Goal: Task Accomplishment & Management: Manage account settings

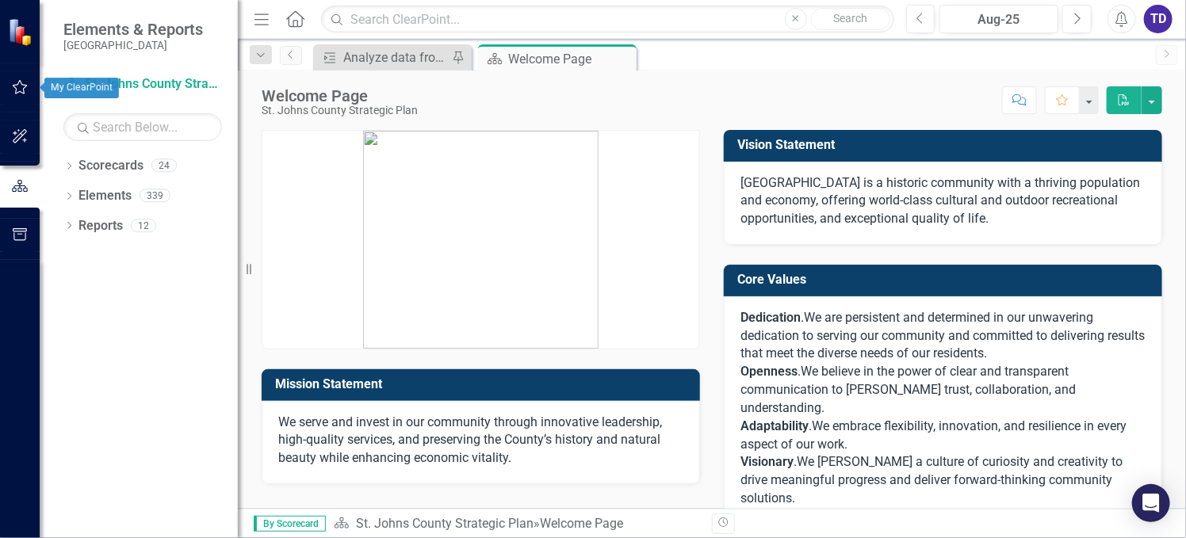
click at [23, 85] on icon "button" at bounding box center [20, 87] width 15 height 14
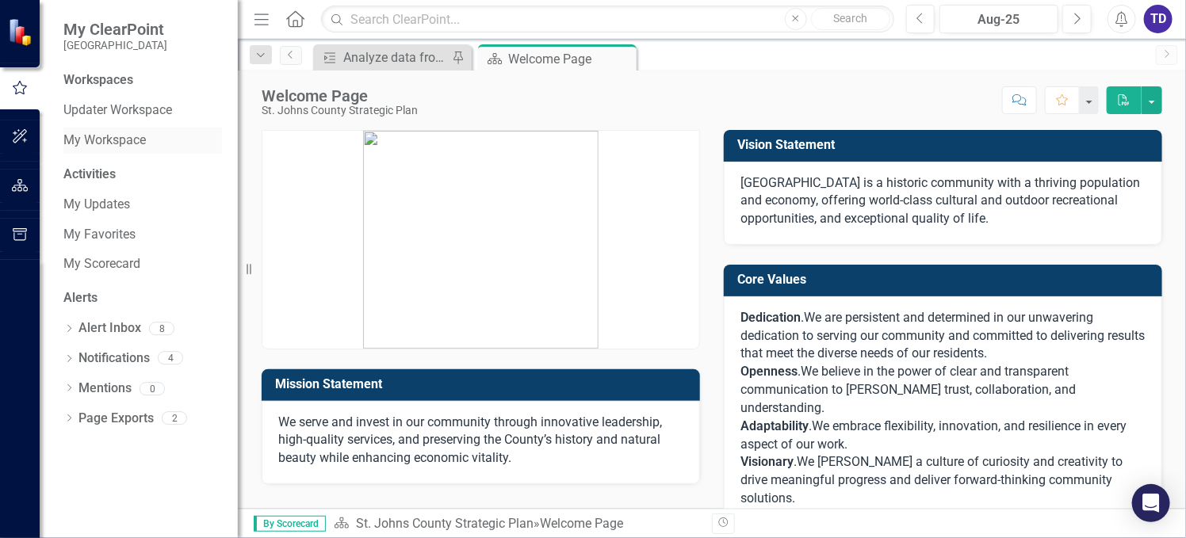
click at [90, 136] on link "My Workspace" at bounding box center [142, 141] width 159 height 18
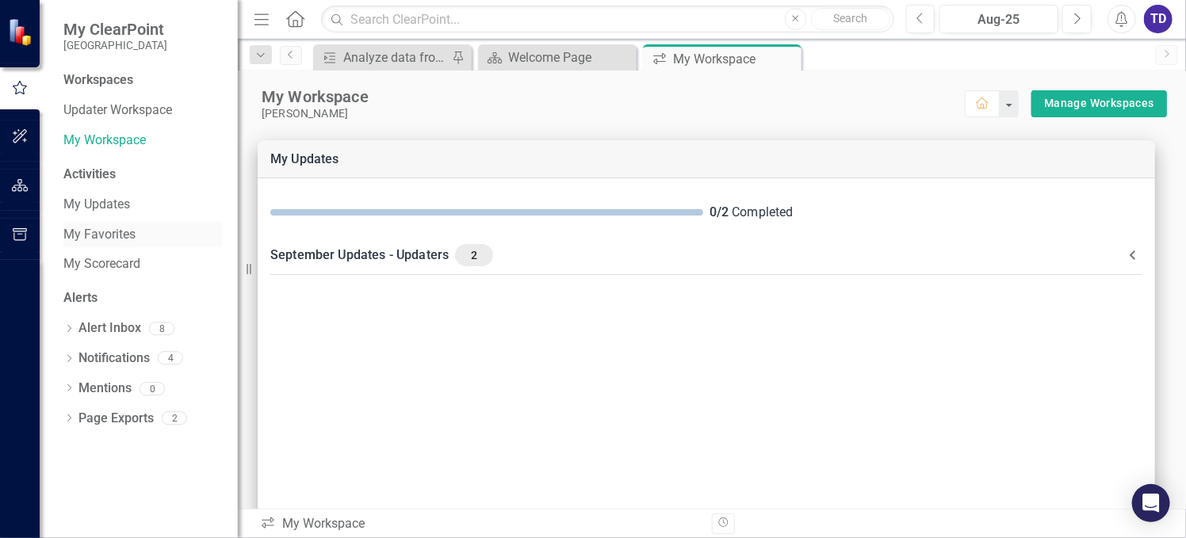
click at [109, 240] on link "My Favorites" at bounding box center [142, 235] width 159 height 18
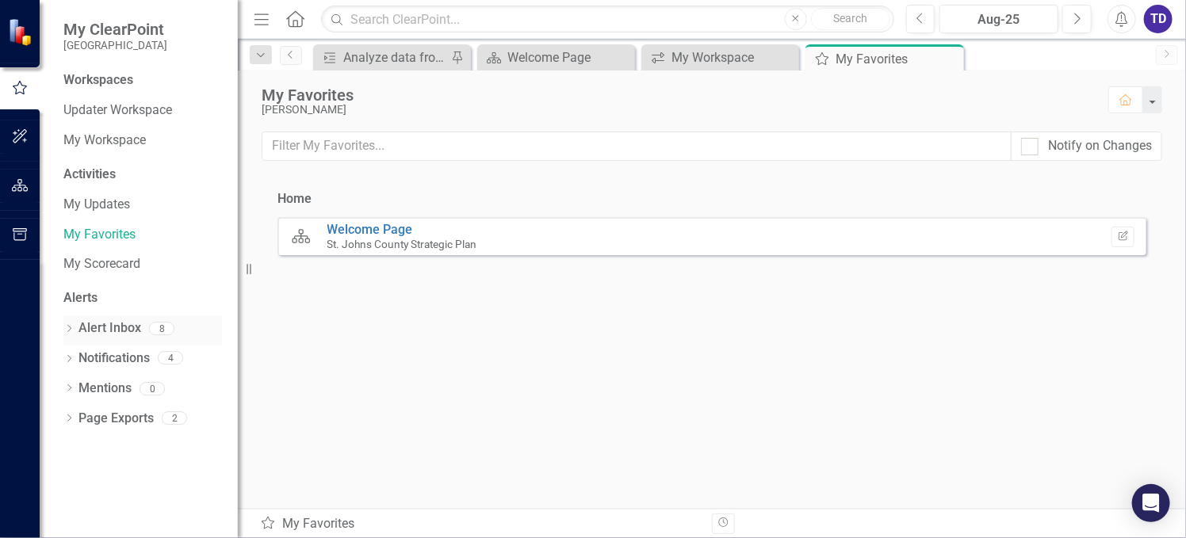
click at [124, 329] on link "Alert Inbox" at bounding box center [110, 329] width 63 height 18
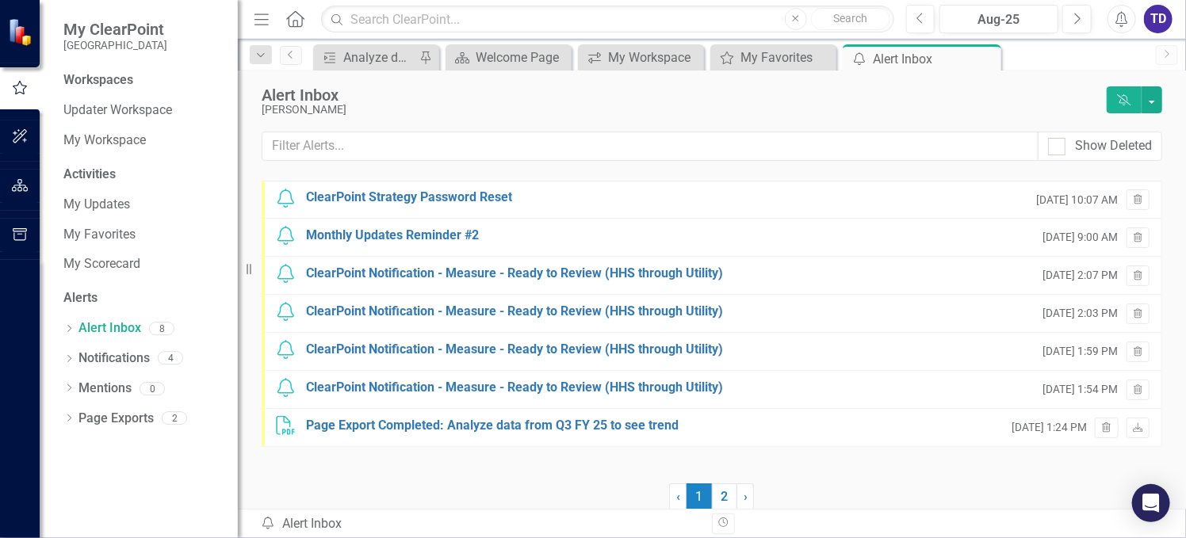
click at [109, 79] on div "Workspaces" at bounding box center [98, 80] width 70 height 18
click at [24, 88] on icon "button" at bounding box center [20, 87] width 14 height 13
click at [17, 94] on icon "button" at bounding box center [20, 87] width 14 height 13
click at [16, 135] on icon "button" at bounding box center [20, 136] width 17 height 13
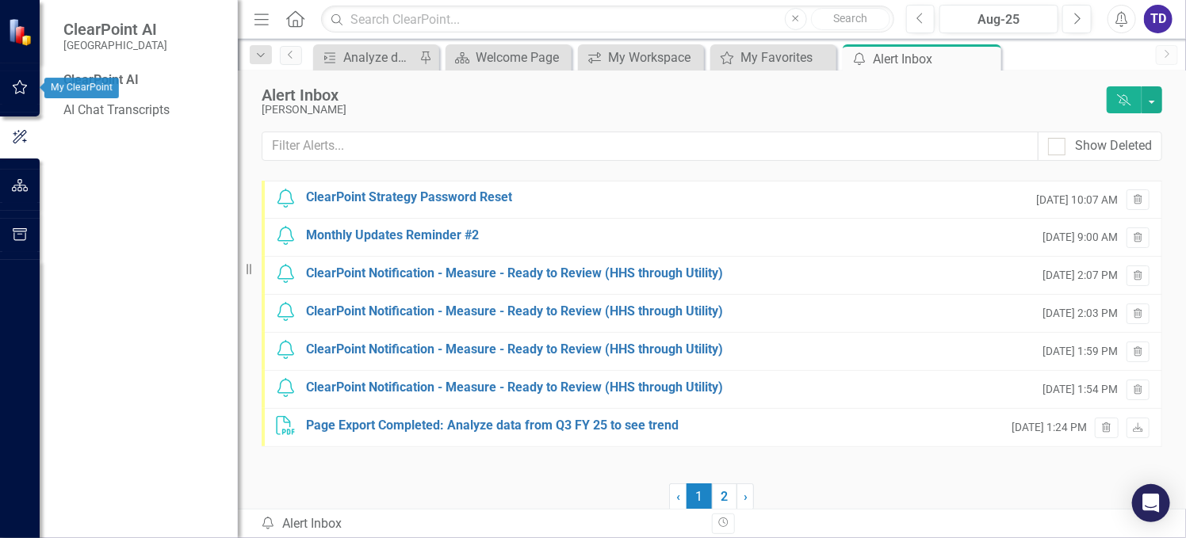
click at [13, 86] on icon "button" at bounding box center [20, 87] width 15 height 14
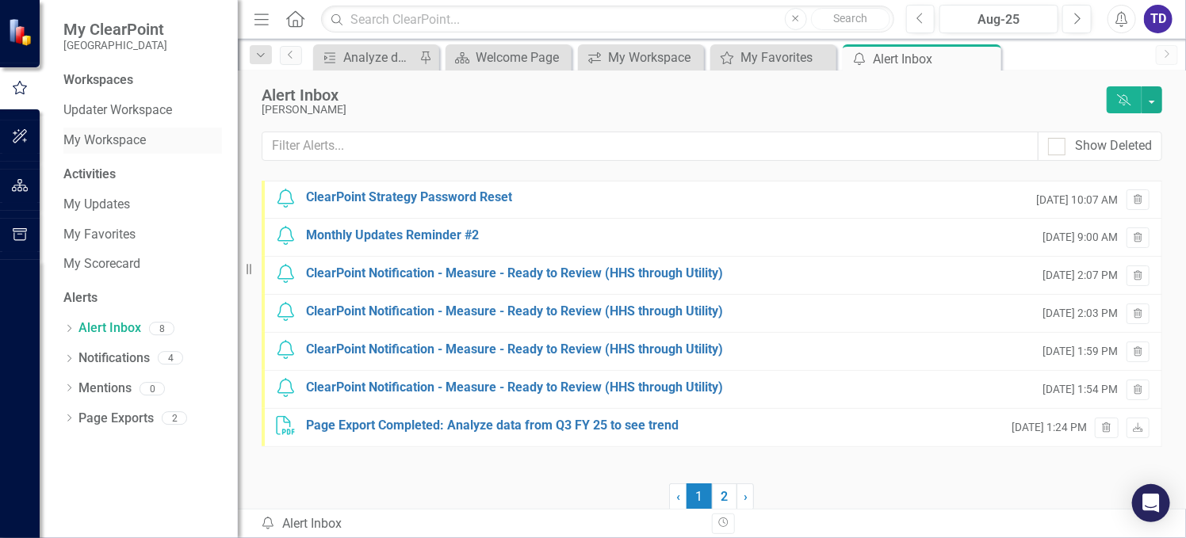
click at [104, 144] on link "My Workspace" at bounding box center [142, 141] width 159 height 18
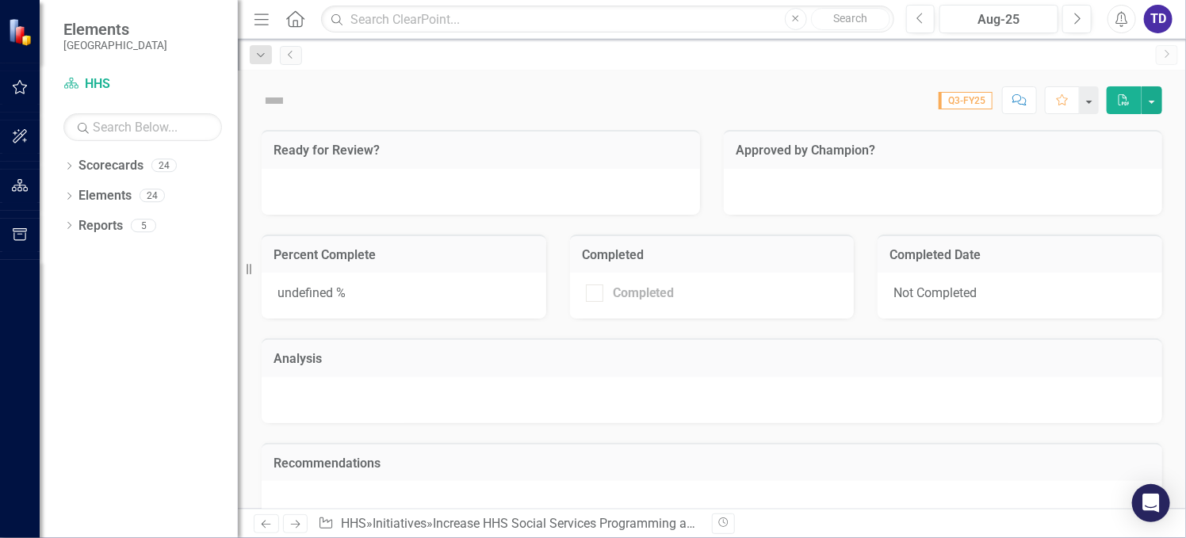
checkbox input "true"
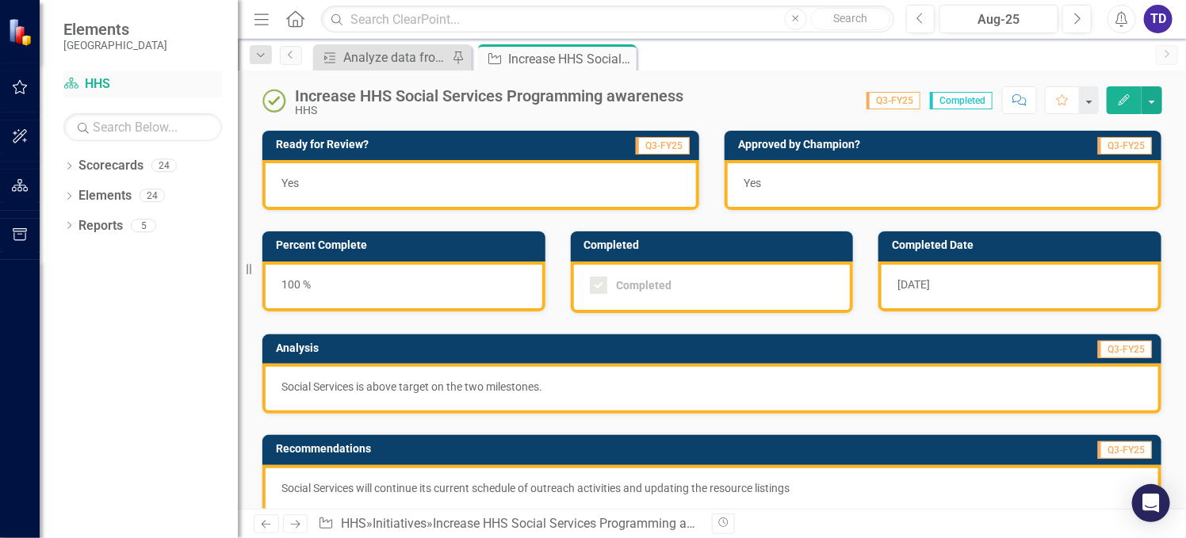
click at [91, 79] on link "Scorecard HHS" at bounding box center [142, 84] width 159 height 18
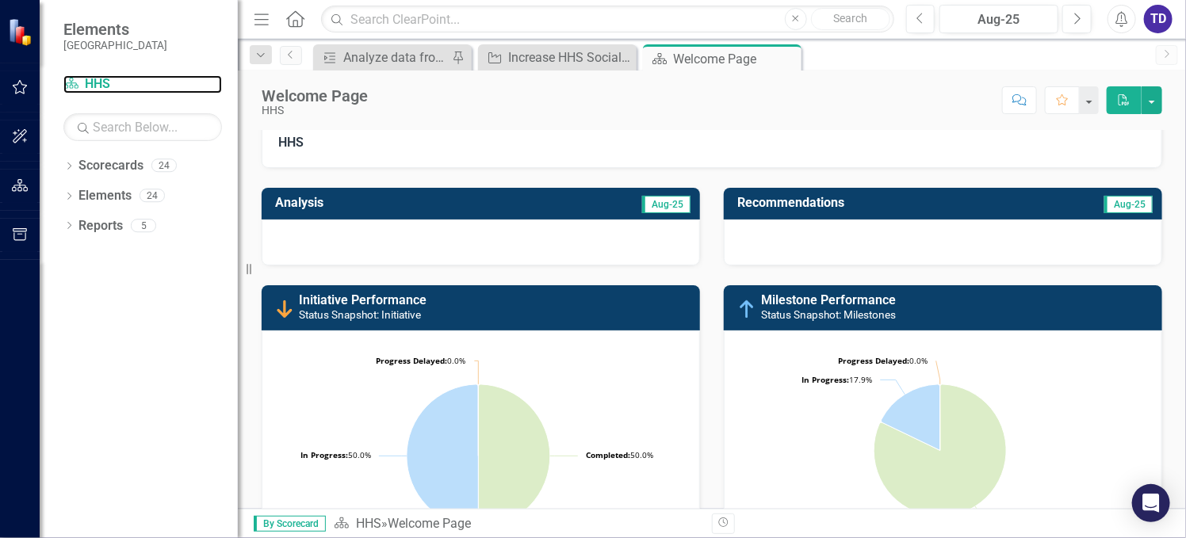
scroll to position [463, 0]
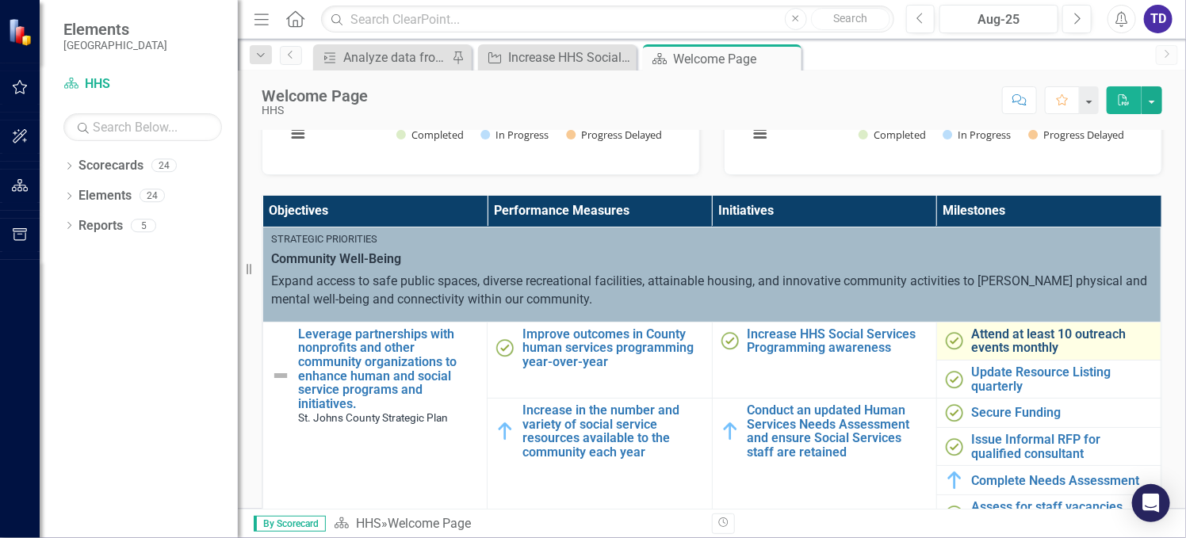
click at [1007, 337] on link "Attend at least 10 outreach events monthly" at bounding box center [1062, 341] width 181 height 28
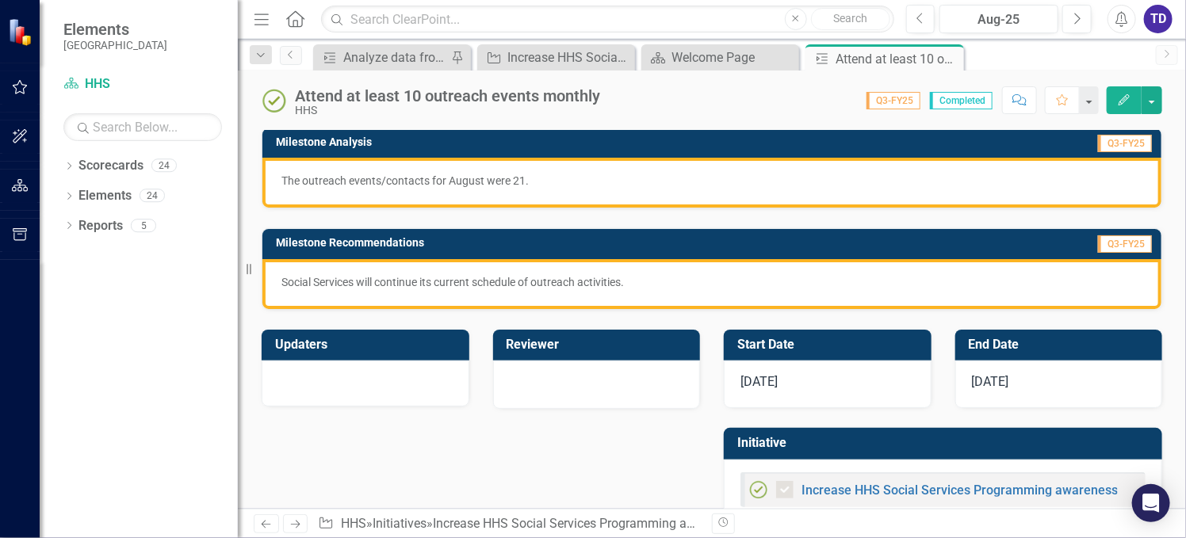
scroll to position [212, 0]
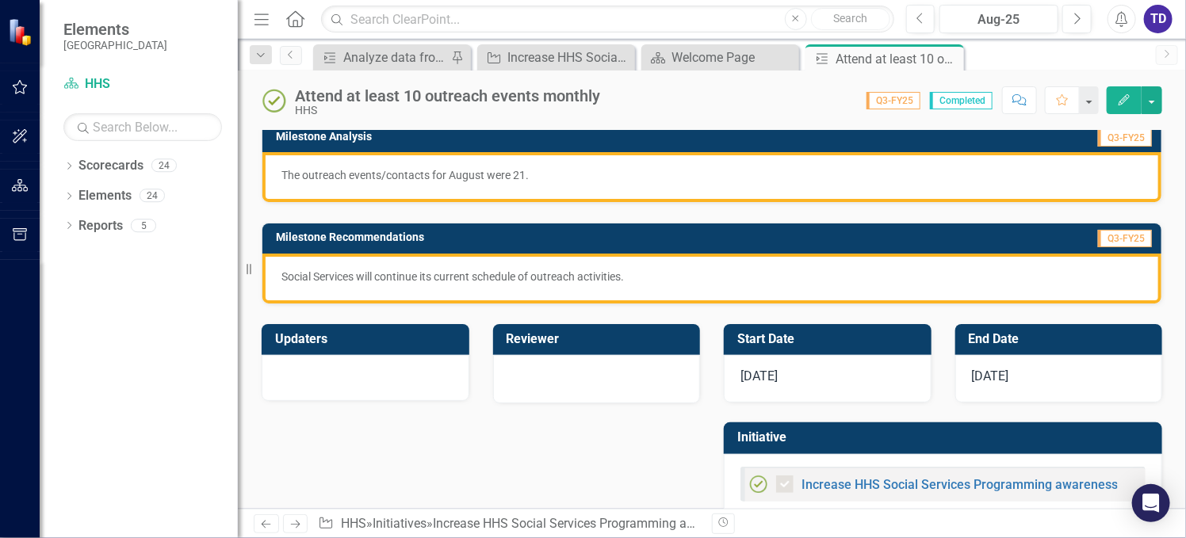
click at [780, 376] on div "[DATE]" at bounding box center [828, 379] width 208 height 48
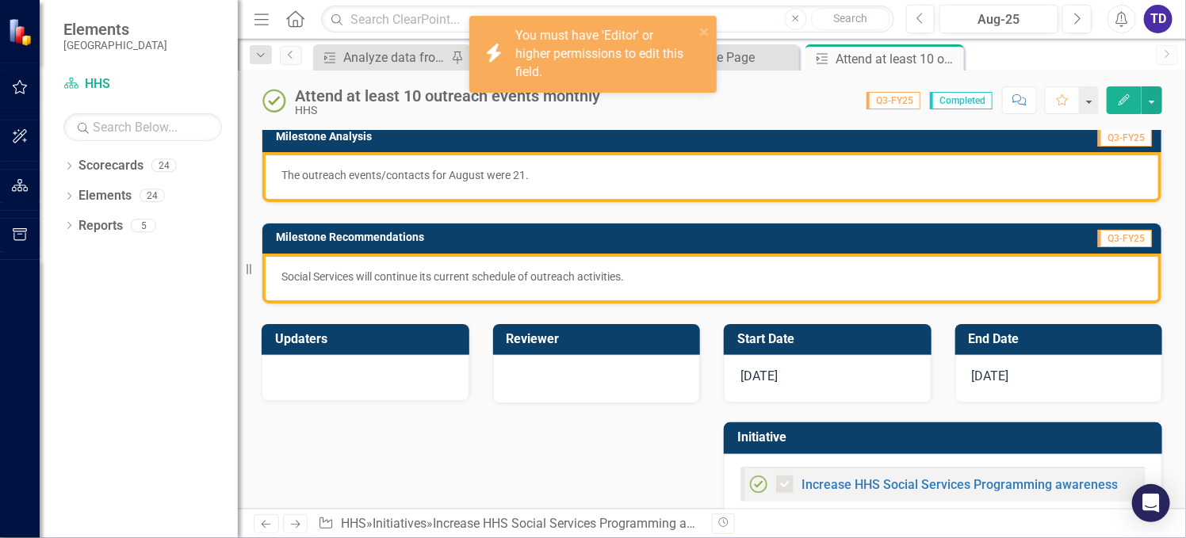
click at [780, 376] on div "[DATE]" at bounding box center [828, 379] width 208 height 48
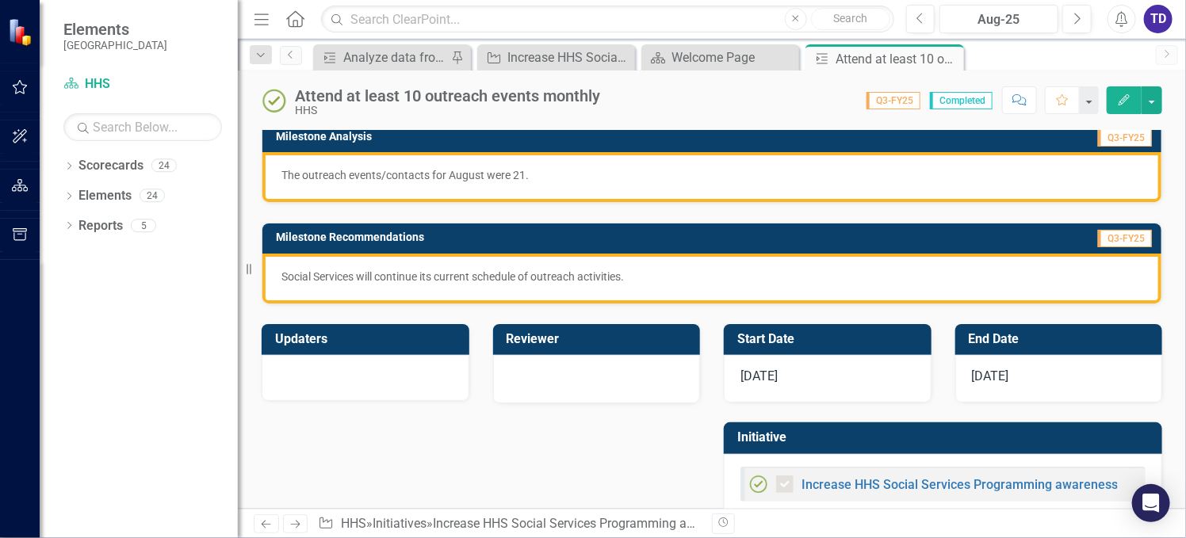
scroll to position [0, 0]
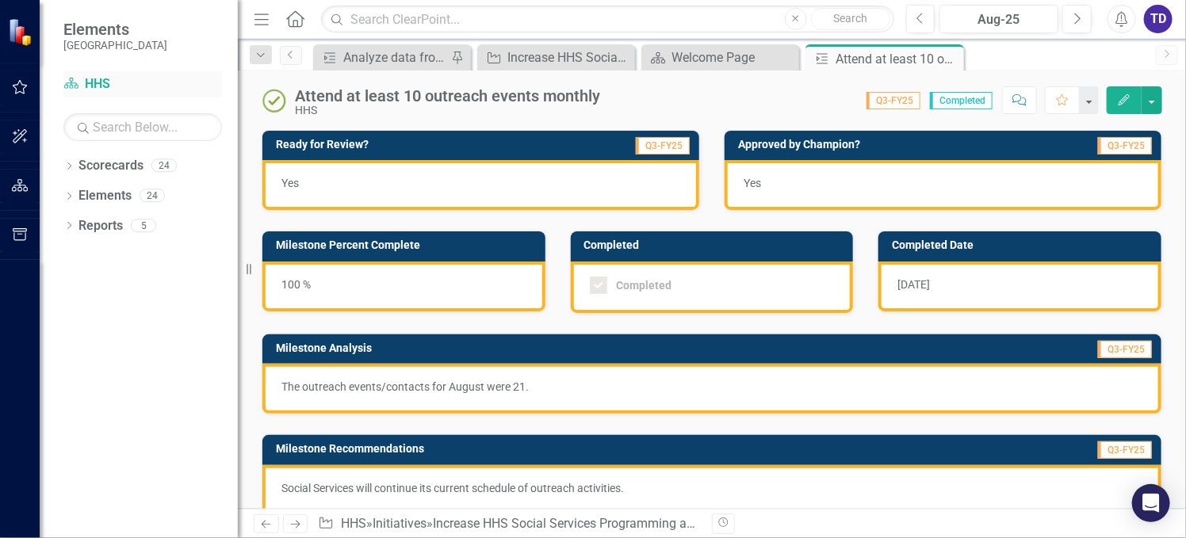
click at [120, 86] on link "Scorecard HHS" at bounding box center [142, 84] width 159 height 18
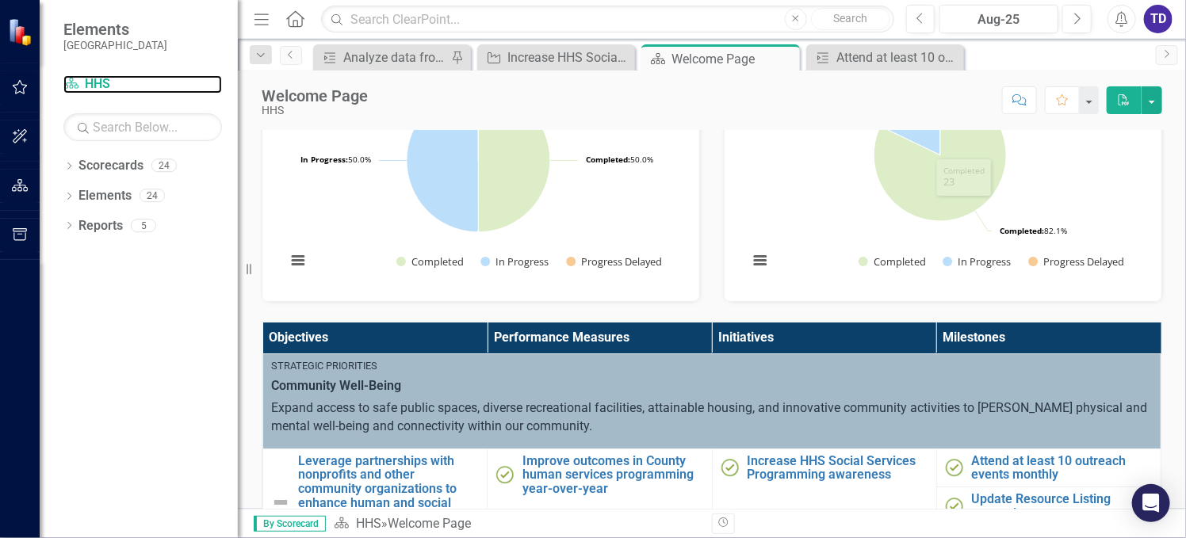
scroll to position [423, 0]
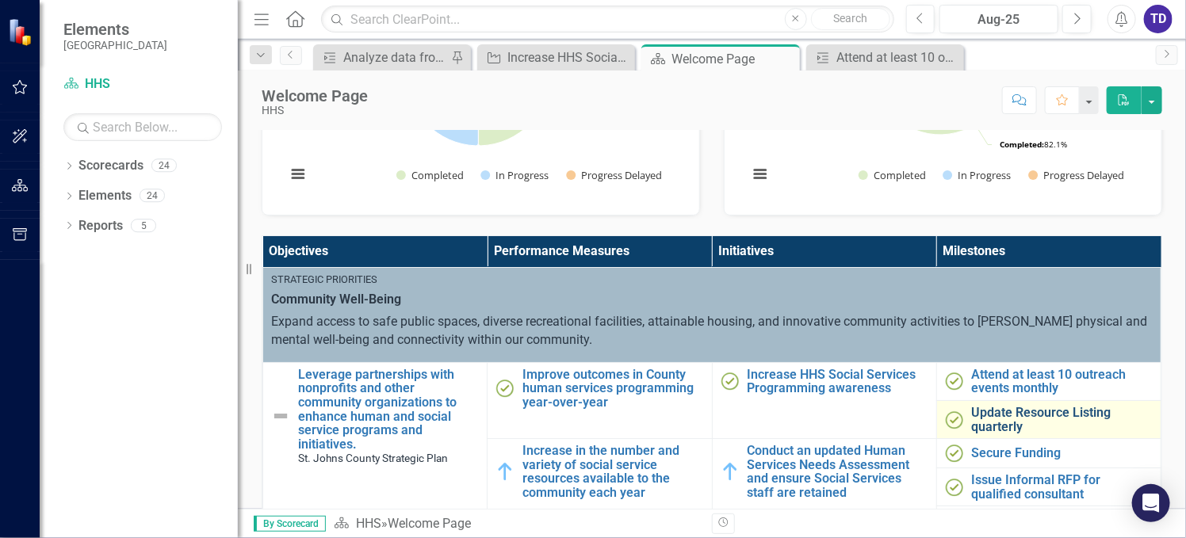
click at [978, 425] on link "Update Resource Listing quarterly" at bounding box center [1062, 420] width 181 height 28
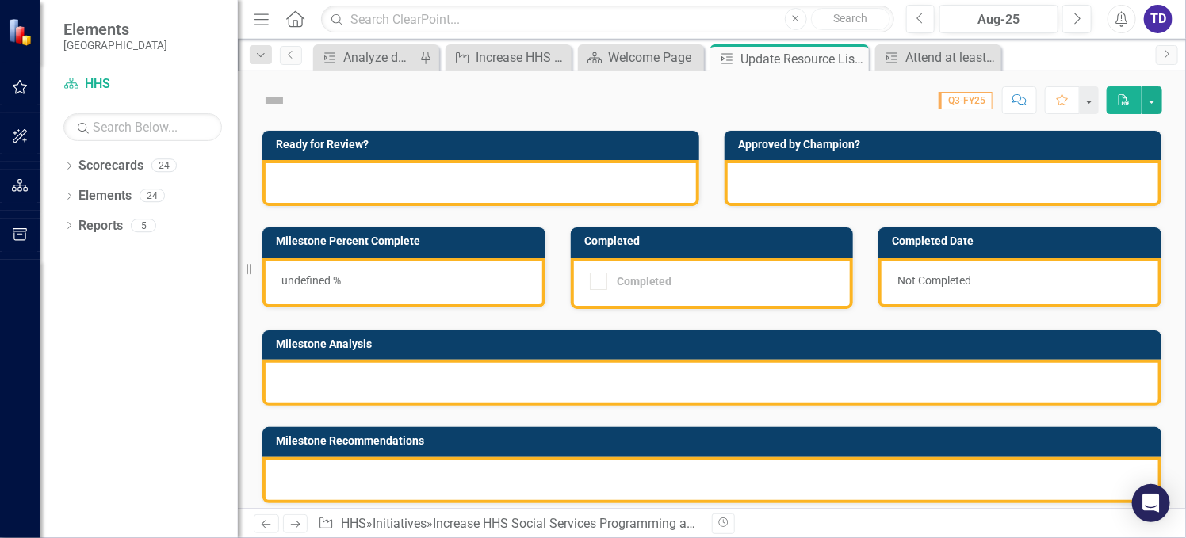
checkbox input "true"
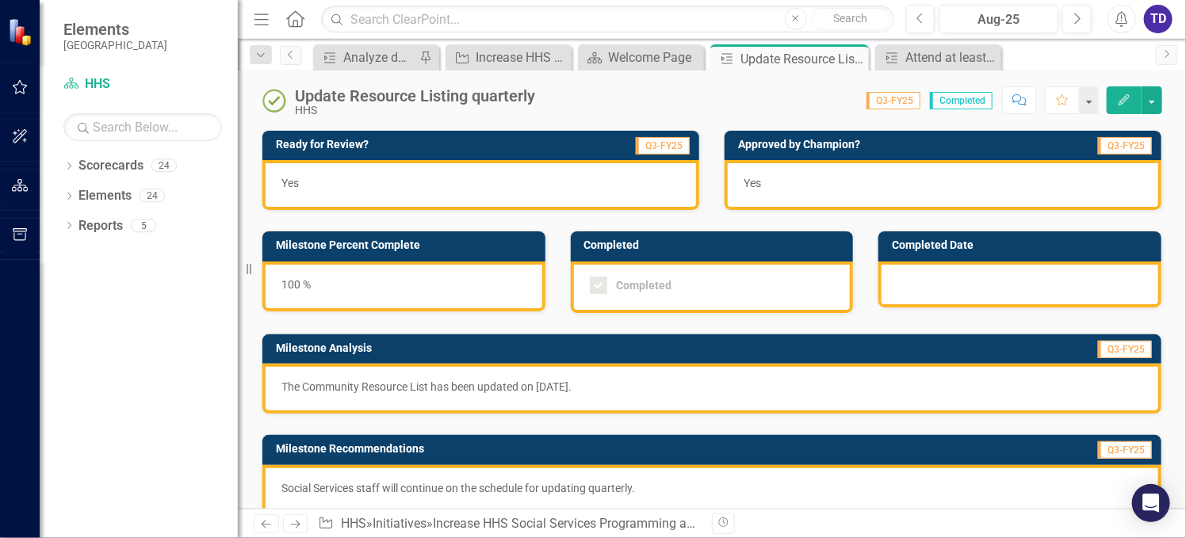
checkbox input "true"
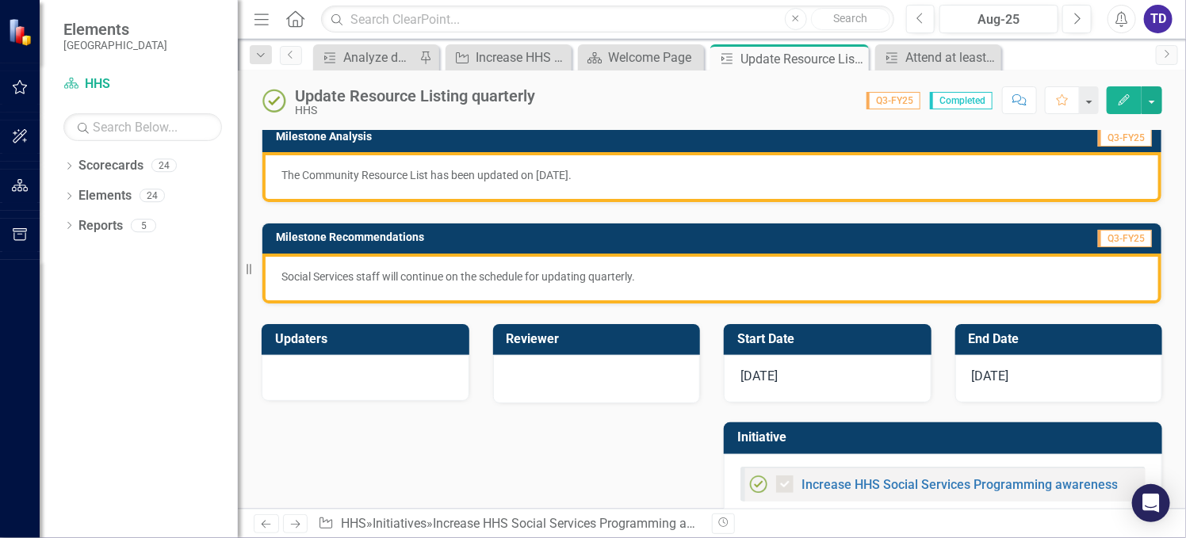
scroll to position [241, 0]
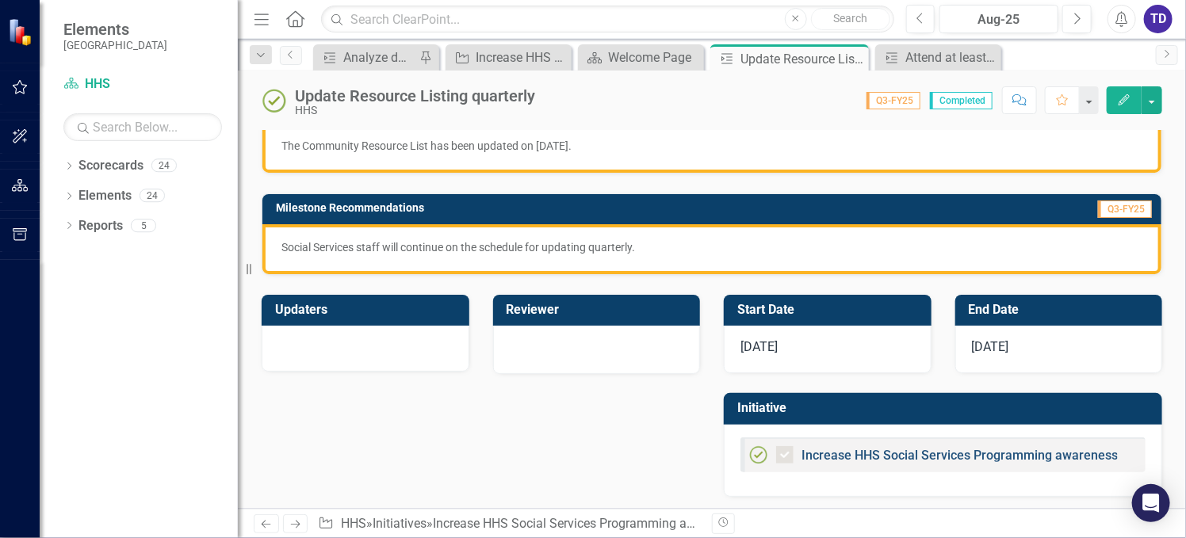
click at [909, 458] on link "Increase HHS Social Services Programming awareness" at bounding box center [960, 455] width 316 height 15
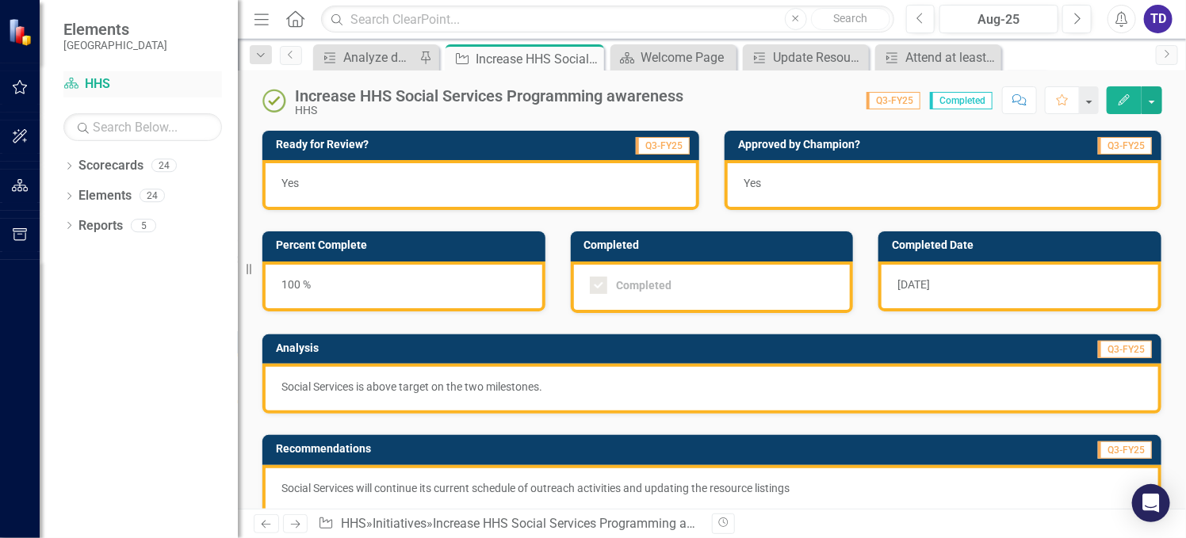
click at [103, 79] on link "Scorecard HHS" at bounding box center [142, 84] width 159 height 18
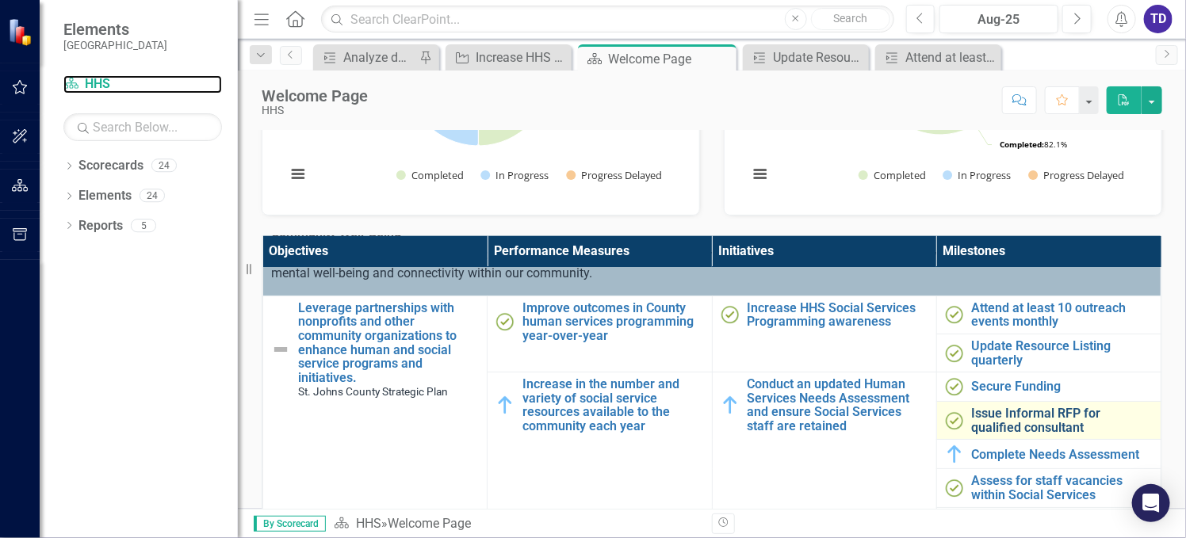
scroll to position [105, 0]
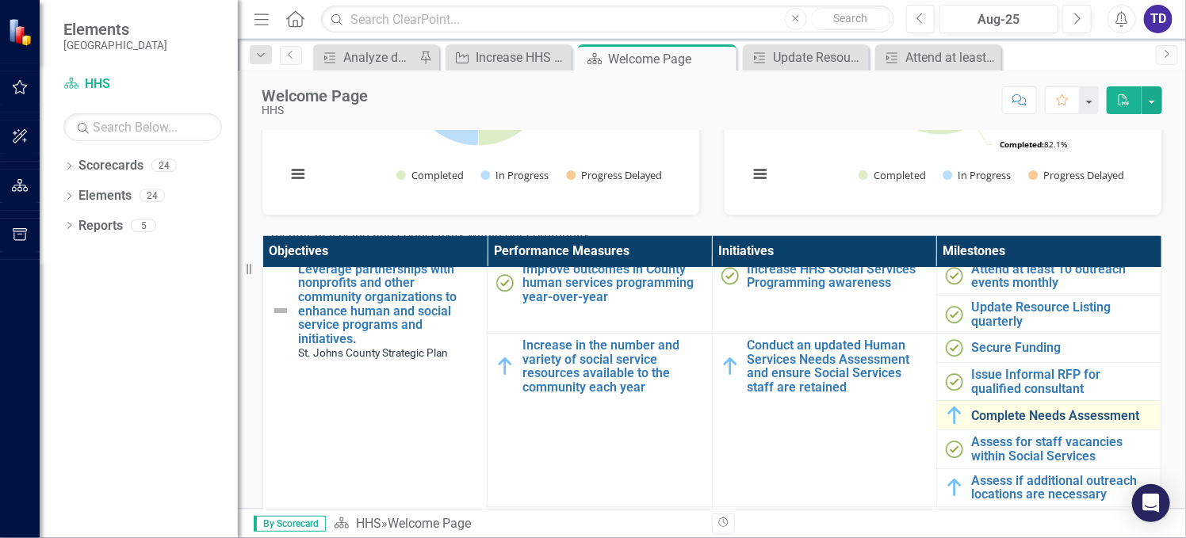
click at [1040, 414] on link "Complete Needs Assessment" at bounding box center [1062, 416] width 181 height 14
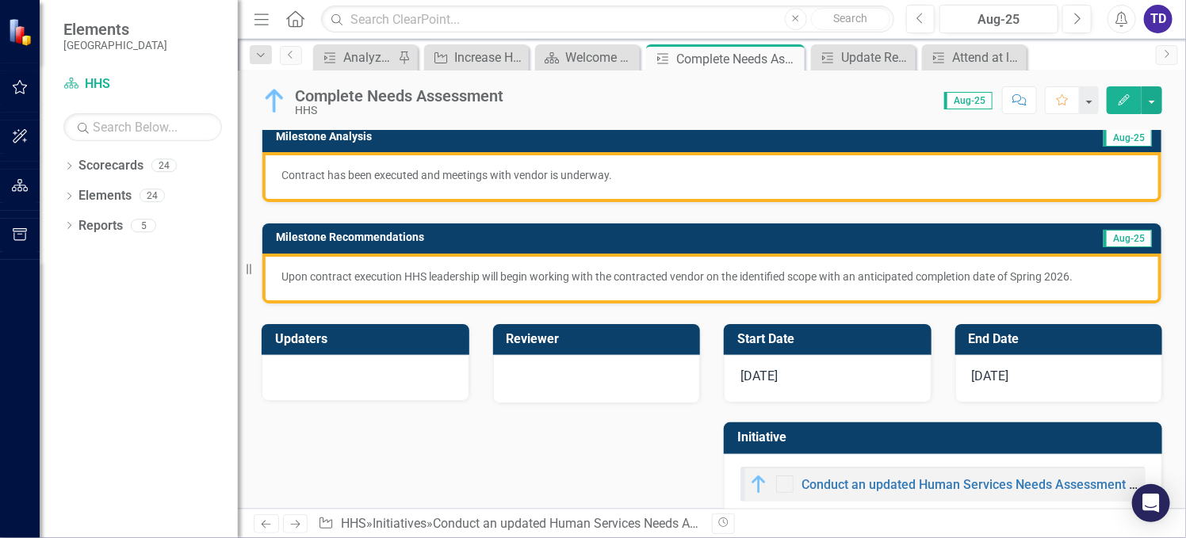
scroll to position [241, 0]
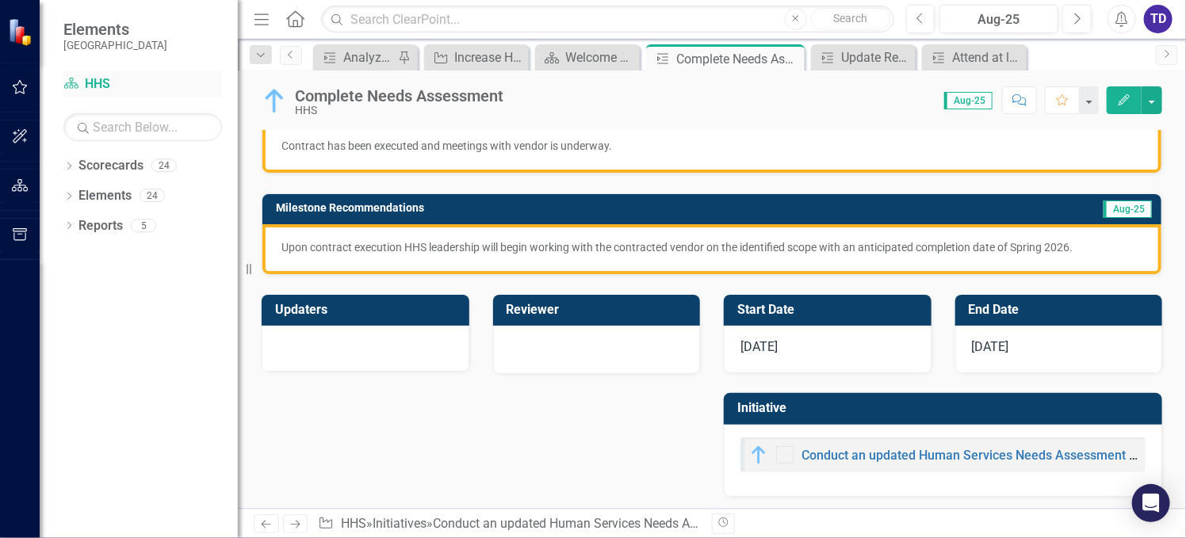
click at [90, 92] on link "Scorecard HHS" at bounding box center [142, 84] width 159 height 18
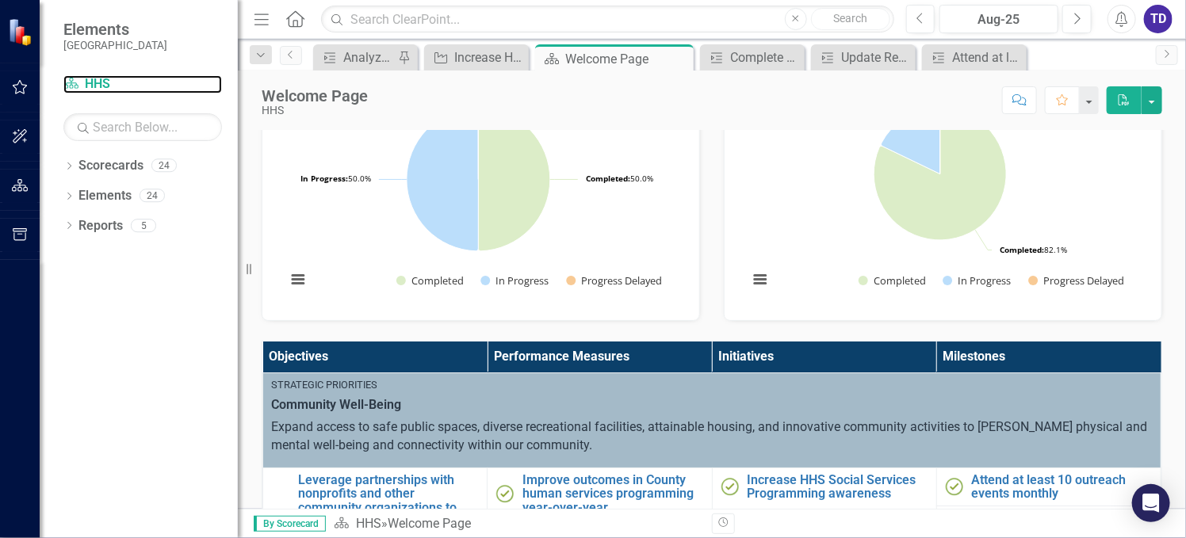
scroll to position [634, 0]
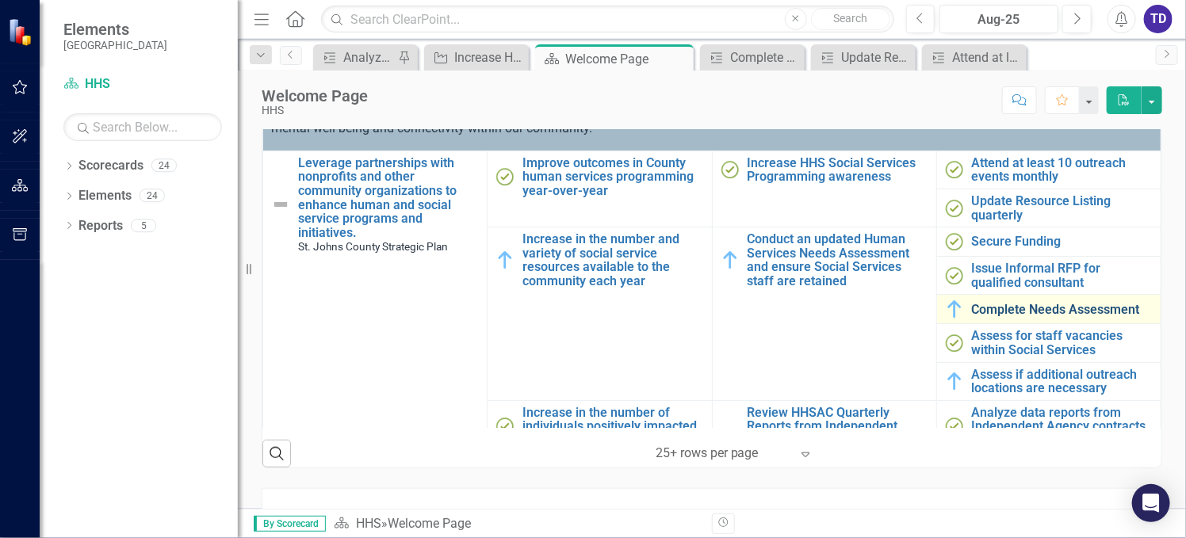
click at [998, 308] on link "Complete Needs Assessment" at bounding box center [1062, 310] width 181 height 14
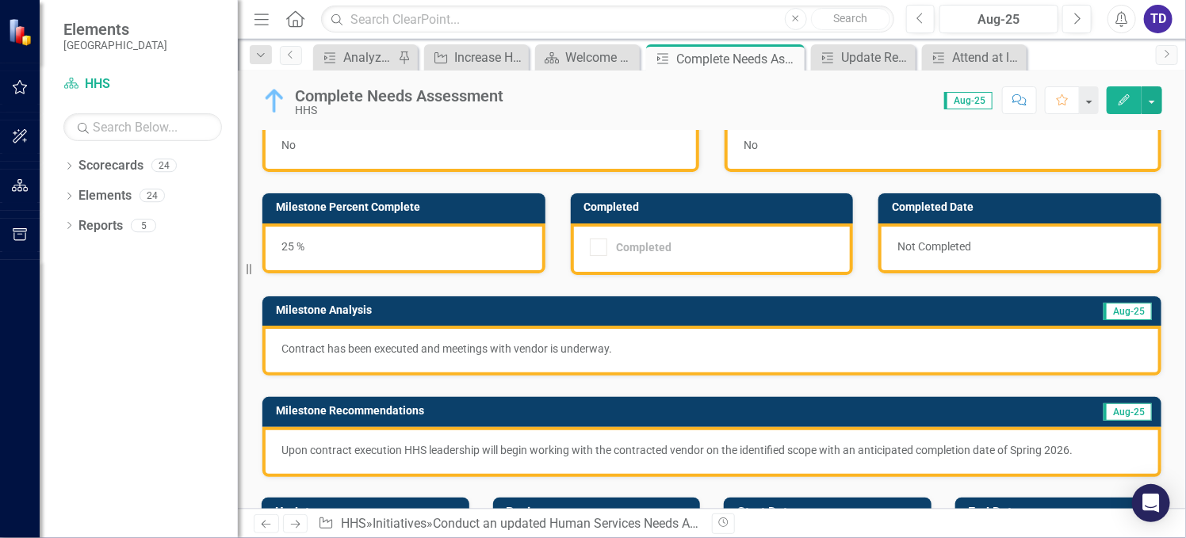
scroll to position [30, 0]
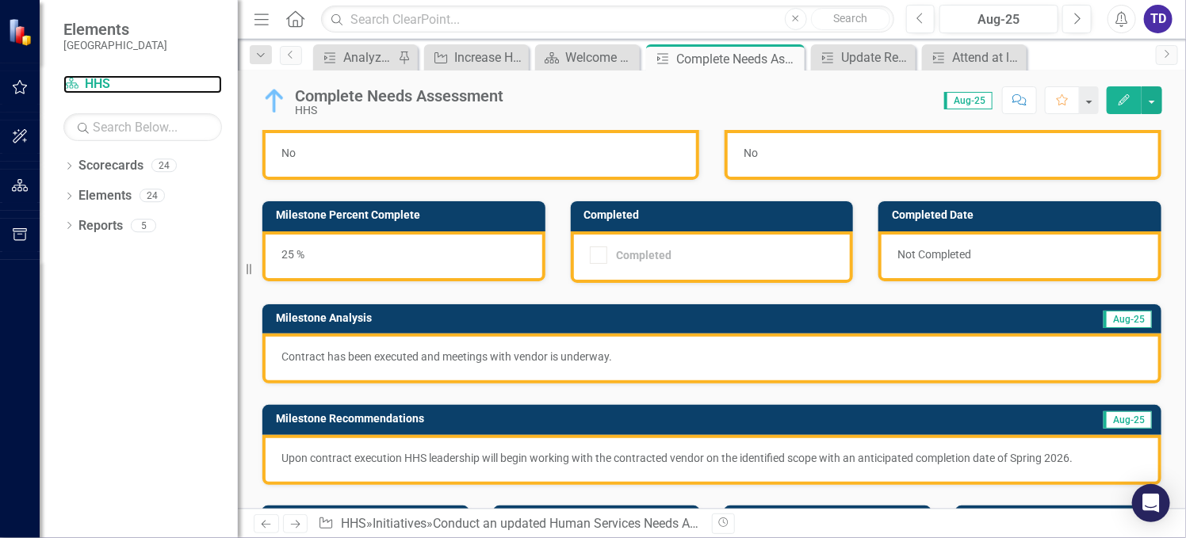
drag, startPoint x: 98, startPoint y: 83, endPoint x: 239, endPoint y: 166, distance: 163.5
click at [98, 83] on link "Scorecard HHS" at bounding box center [142, 84] width 159 height 18
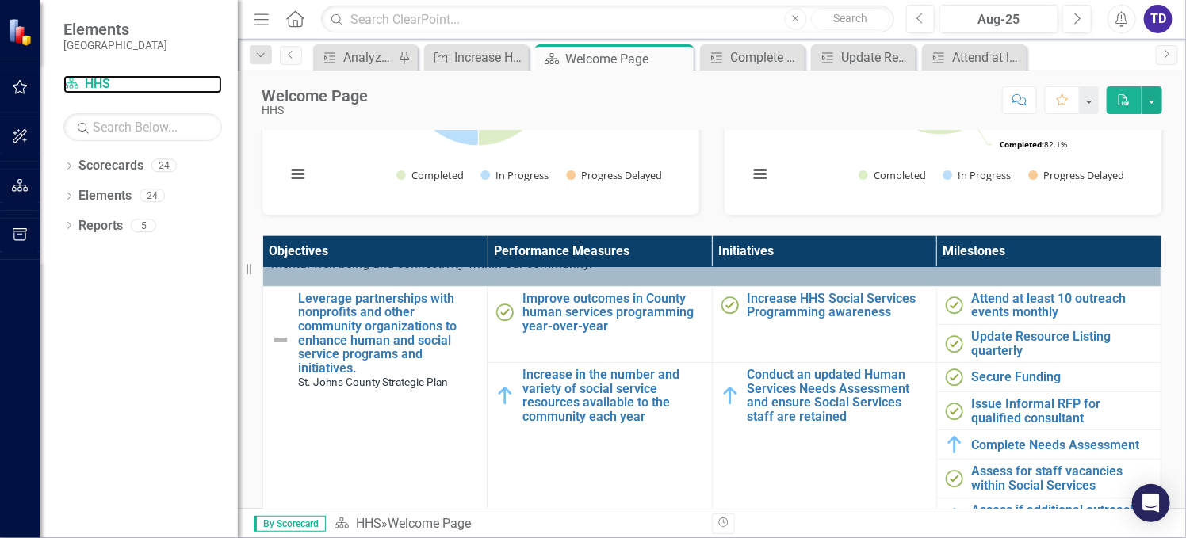
scroll to position [105, 0]
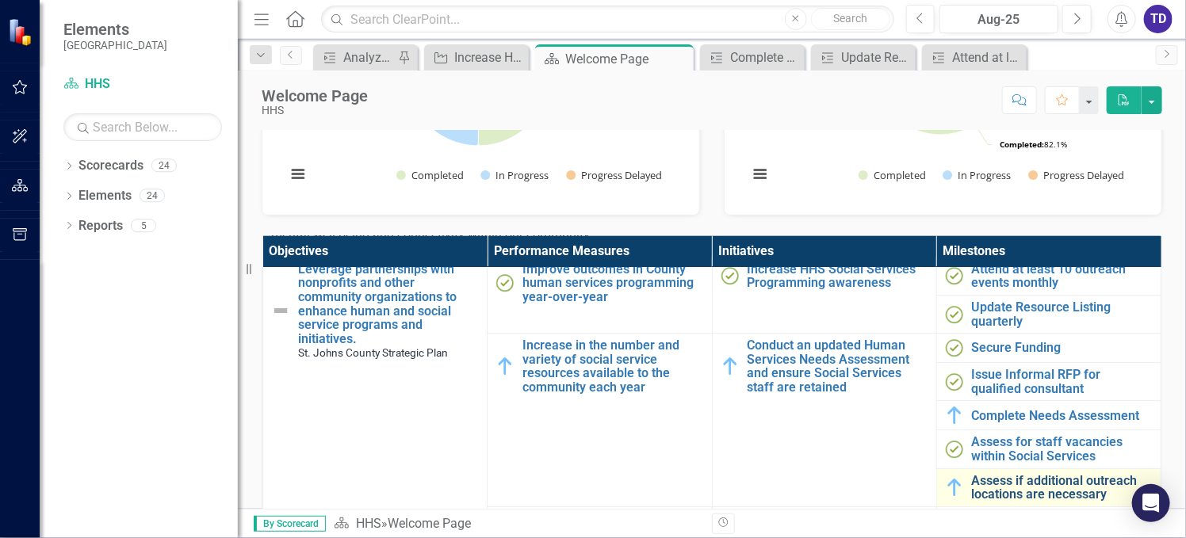
click at [1065, 481] on link "Assess if additional outreach locations are necessary" at bounding box center [1062, 488] width 181 height 28
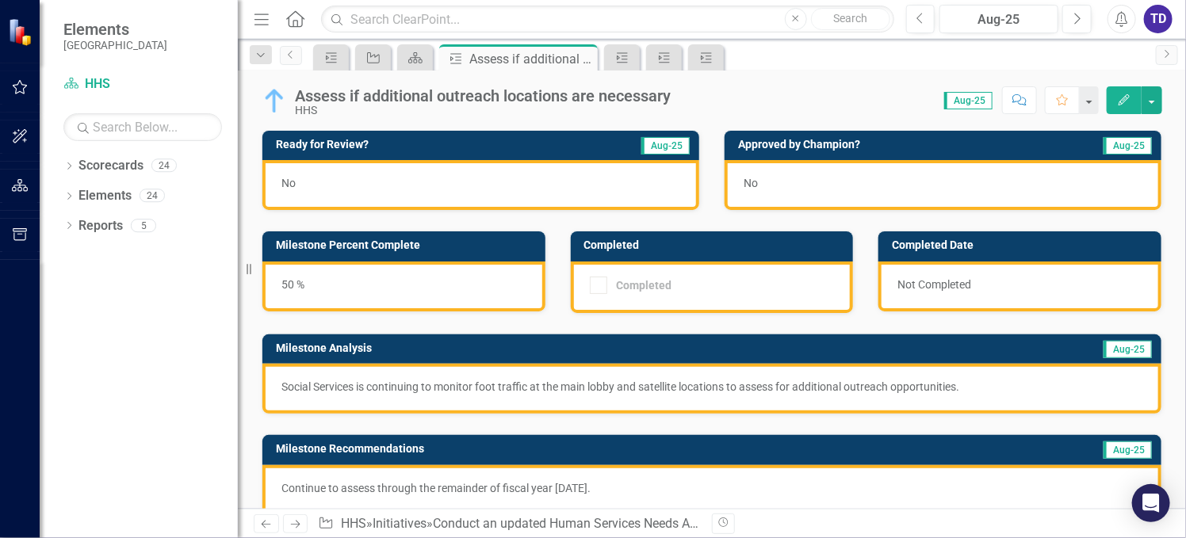
scroll to position [105, 0]
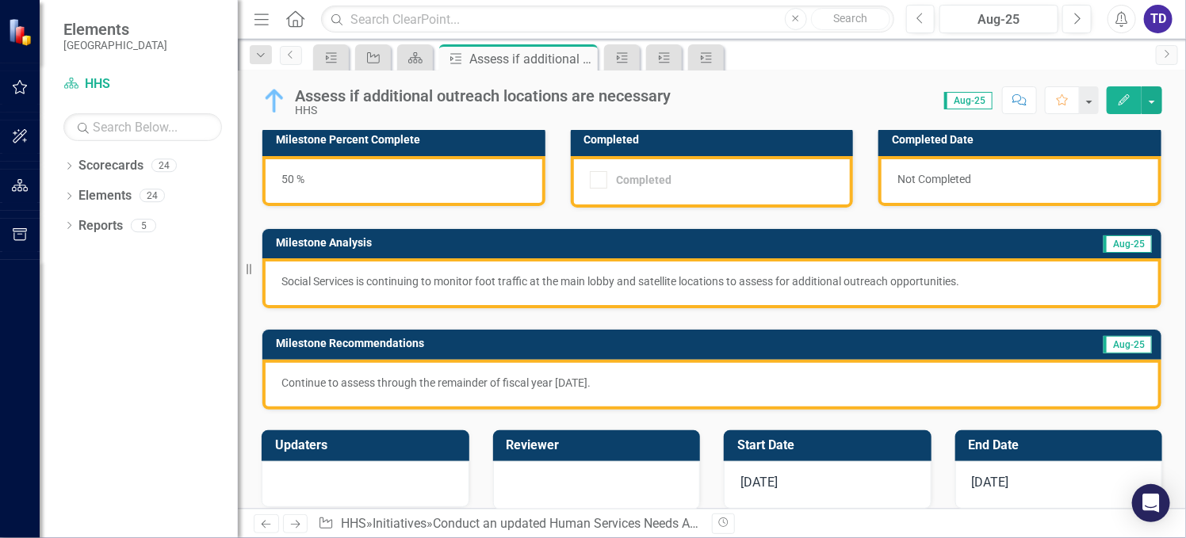
click at [991, 278] on p "Social Services is continuing to monitor foot traffic at the main lobby and sat…" at bounding box center [711, 282] width 861 height 16
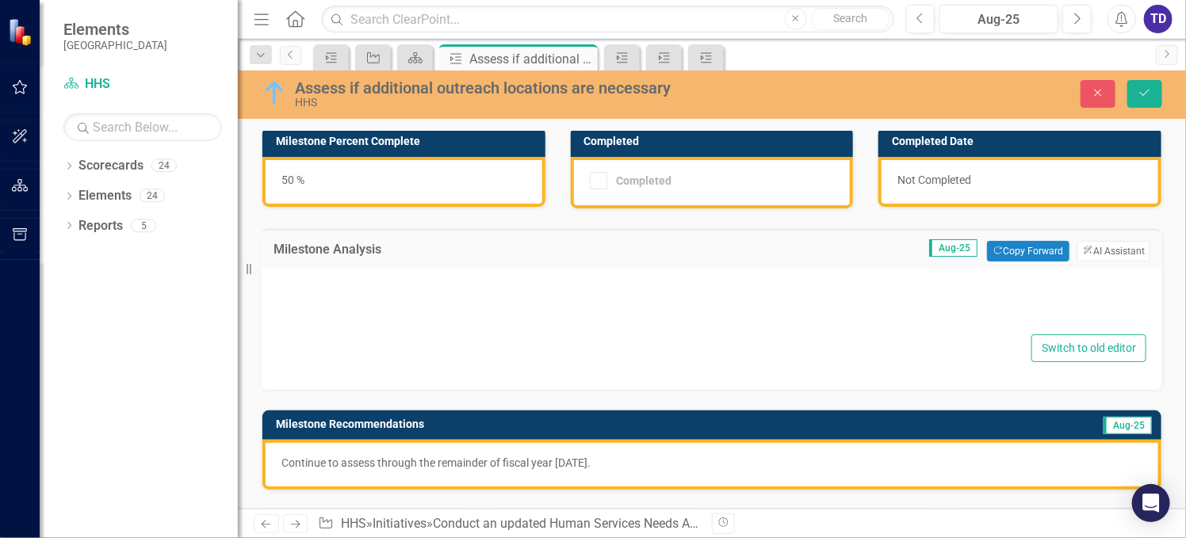
type textarea "<p>Social Services is continuing to monitor foot traffic at the main lobby and …"
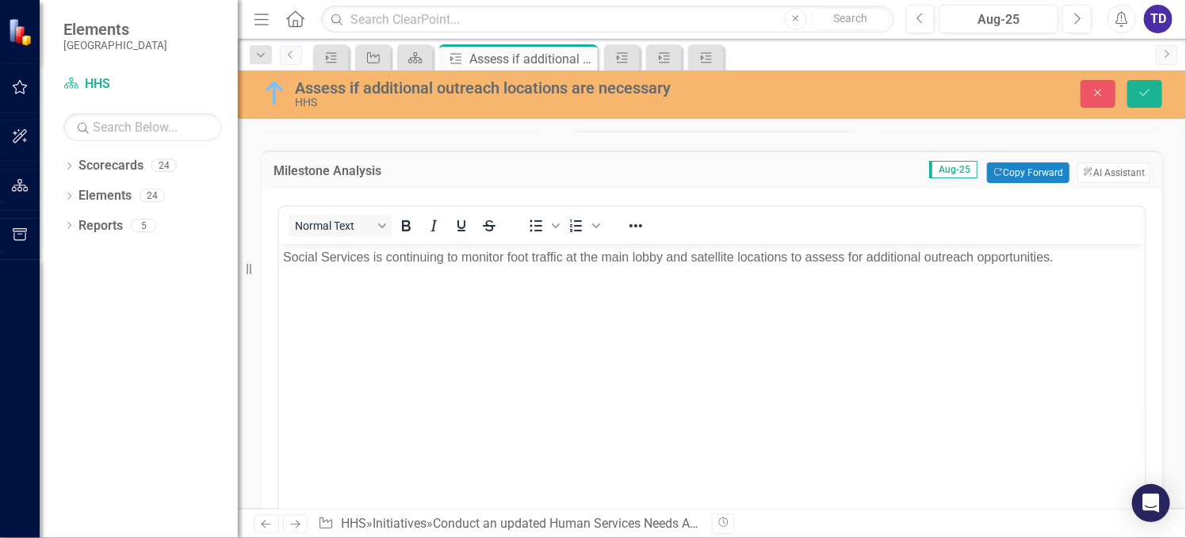
scroll to position [212, 0]
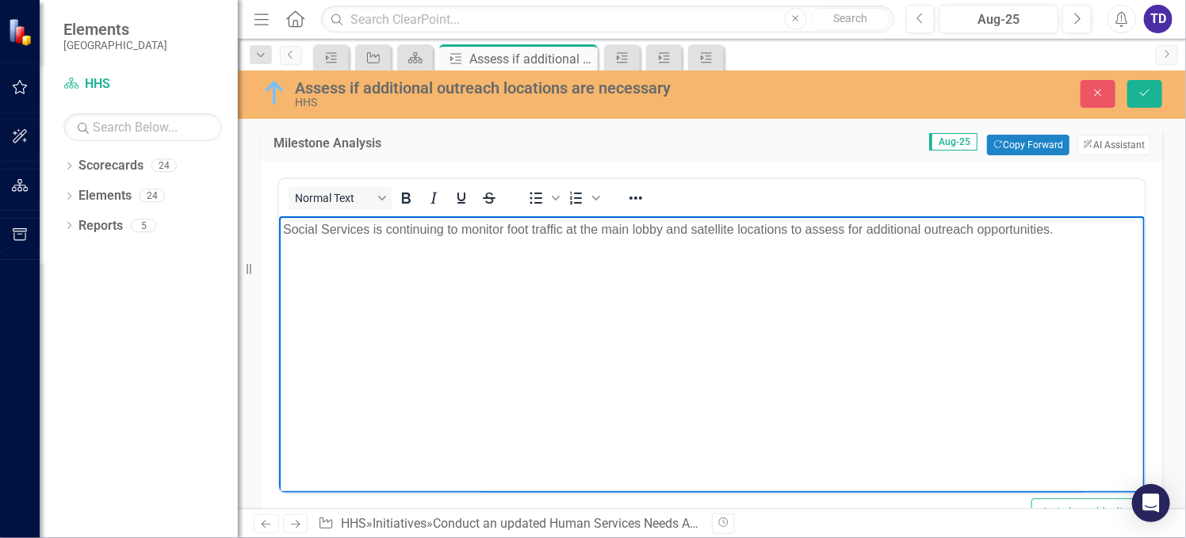
click at [1068, 235] on p "Social Services is continuing to monitor foot traffic at the main lobby and sat…" at bounding box center [711, 229] width 858 height 19
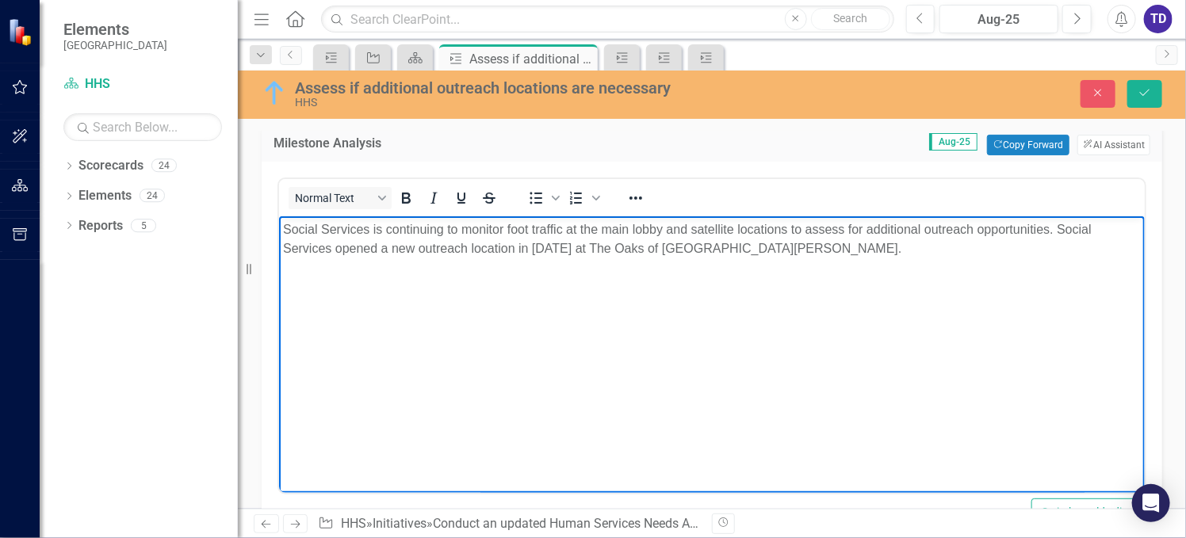
scroll to position [592, 0]
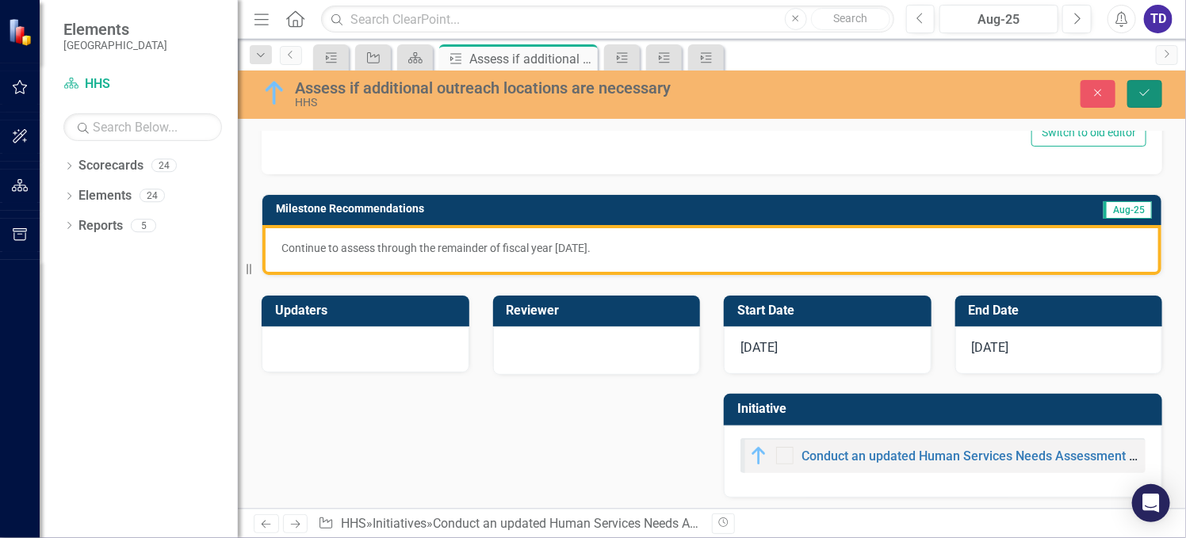
click at [1135, 98] on button "Save" at bounding box center [1145, 94] width 35 height 28
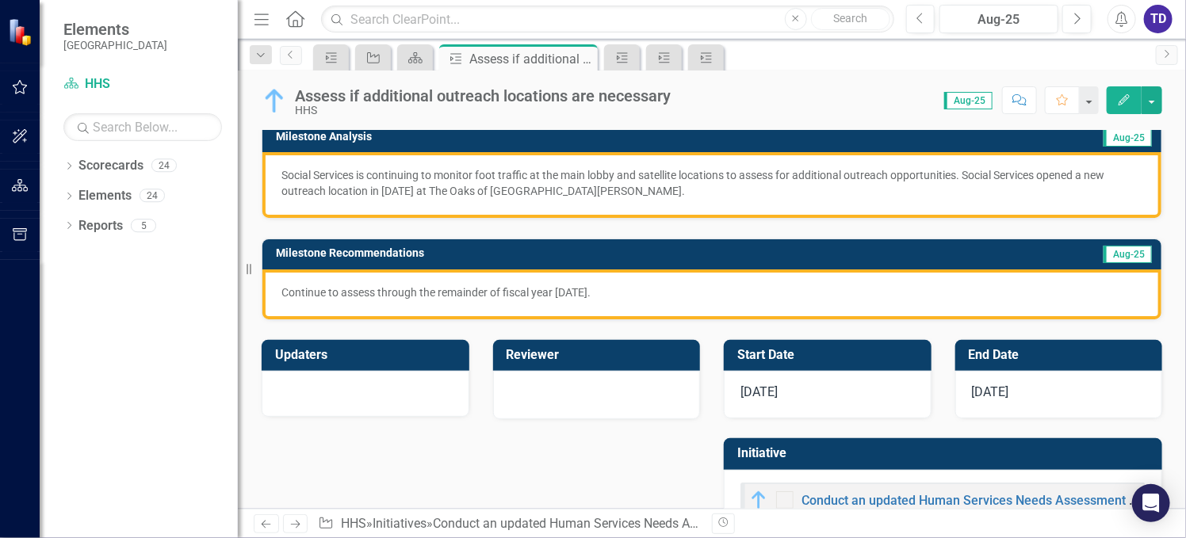
scroll to position [256, 0]
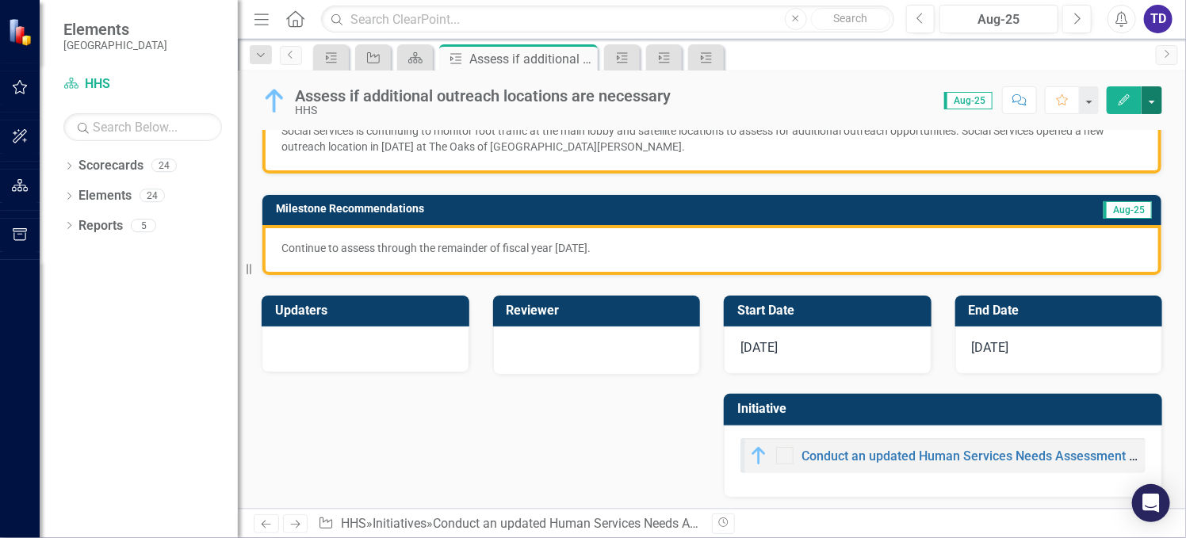
click at [1151, 99] on button "button" at bounding box center [1152, 100] width 21 height 28
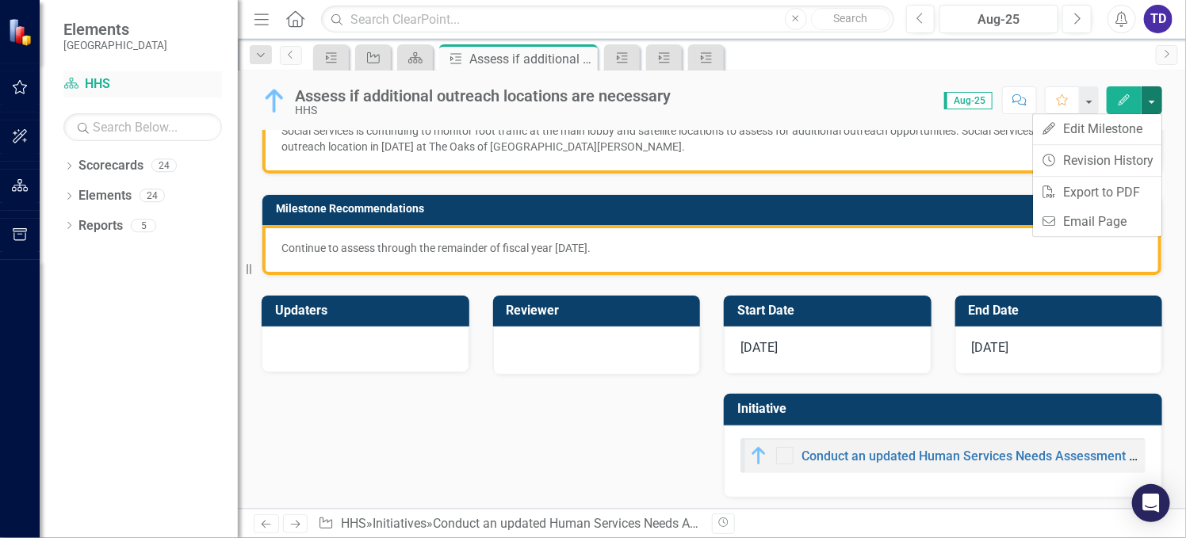
click at [80, 87] on link "Scorecard HHS" at bounding box center [142, 84] width 159 height 18
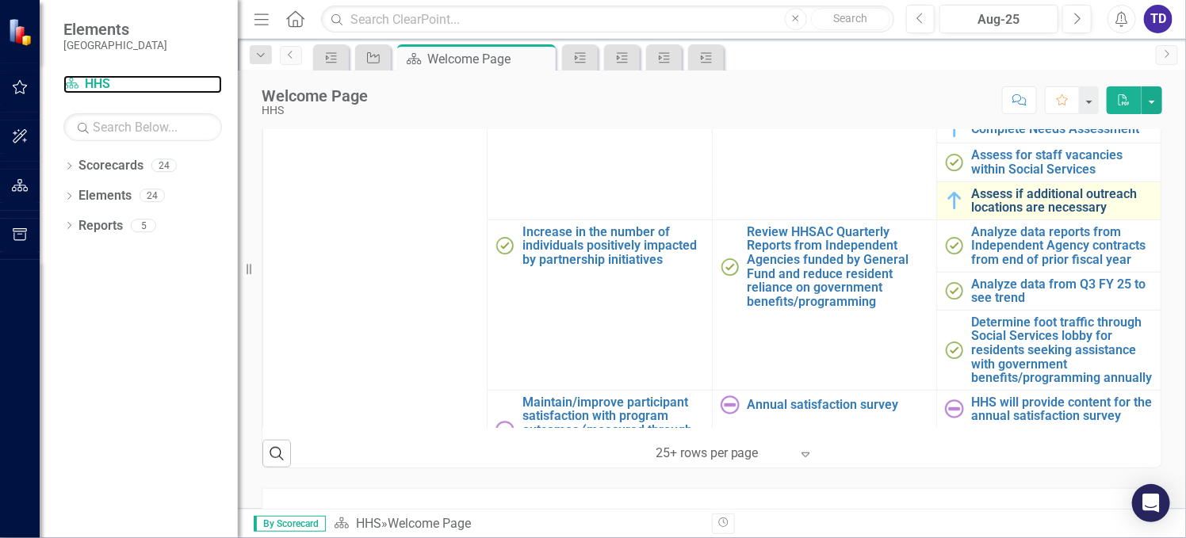
scroll to position [212, 0]
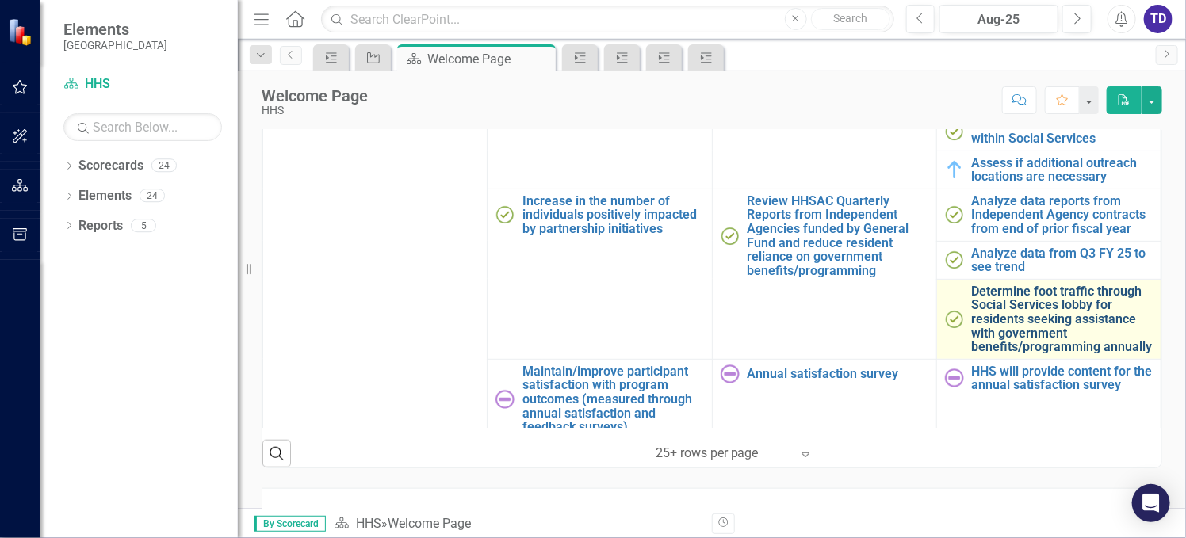
click at [1021, 316] on link "Determine foot traffic through Social Services lobby for residents seeking assi…" at bounding box center [1062, 320] width 181 height 70
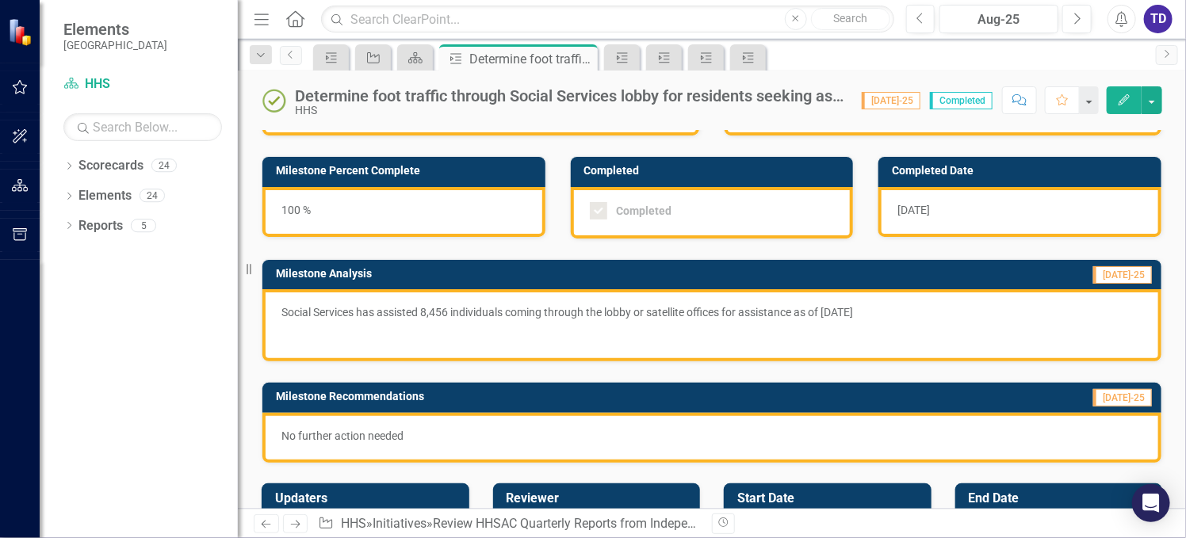
scroll to position [105, 0]
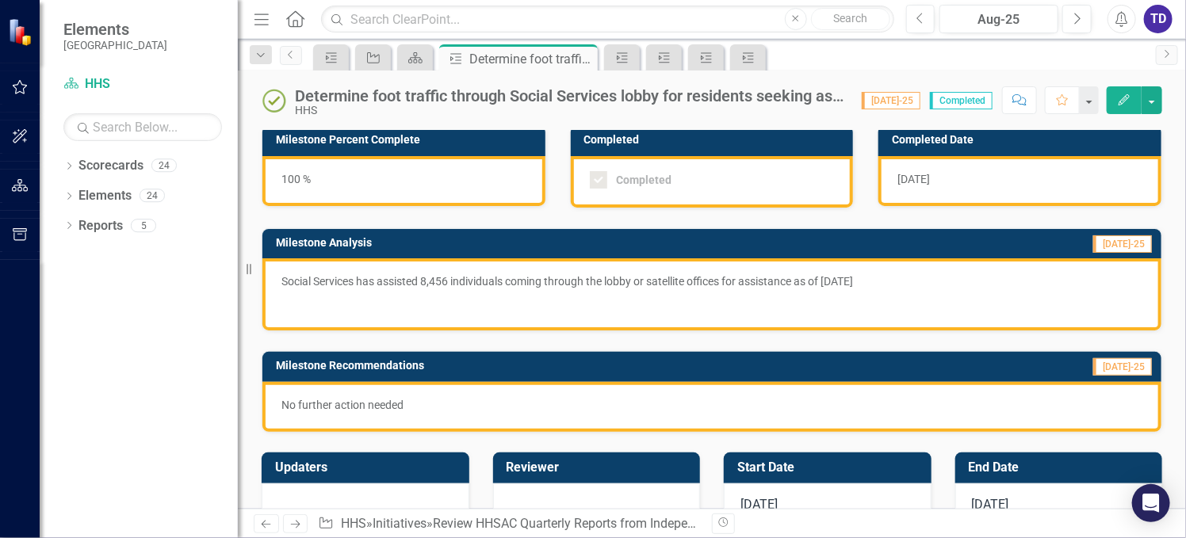
click at [902, 277] on p "Social Services has assisted 8,456 individuals coming through the lobby or sate…" at bounding box center [711, 283] width 861 height 19
click at [902, 278] on p "Social Services has assisted 8,456 individuals coming through the lobby or sate…" at bounding box center [711, 283] width 861 height 19
click at [904, 278] on p "Social Services has assisted 8,456 individuals coming through the lobby or sate…" at bounding box center [711, 283] width 861 height 19
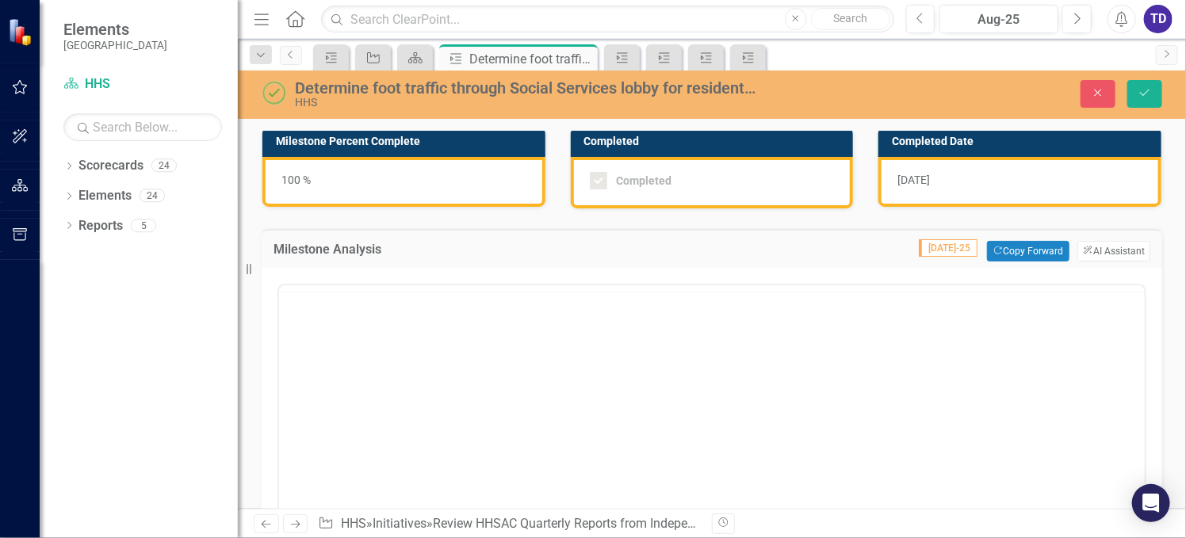
click at [904, 280] on div "<p>Social Services has assisted 8,456 individuals coming through the lobby or s…" at bounding box center [712, 440] width 869 height 321
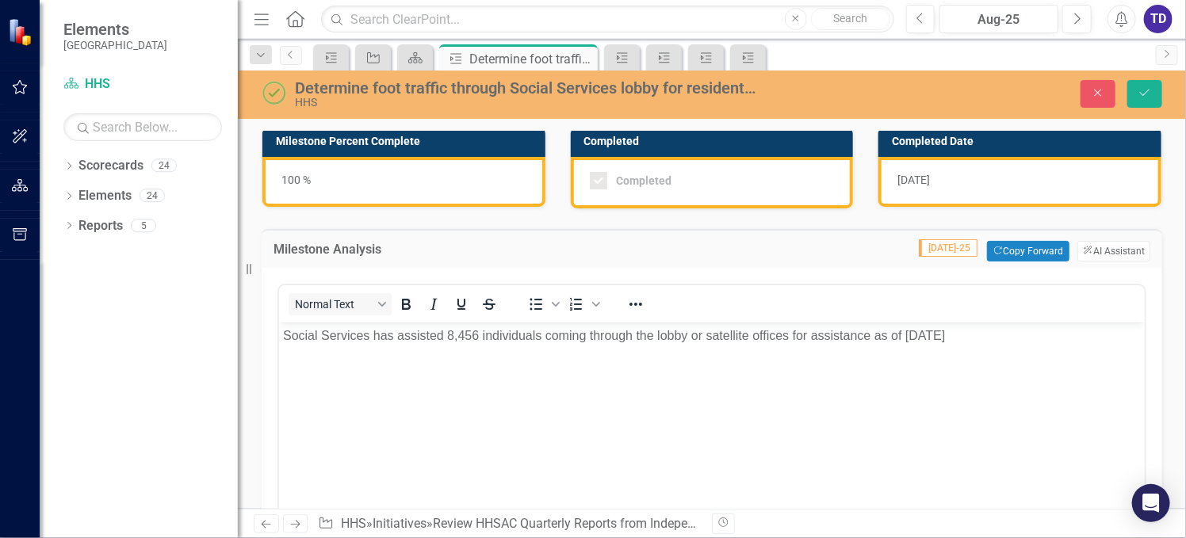
scroll to position [0, 0]
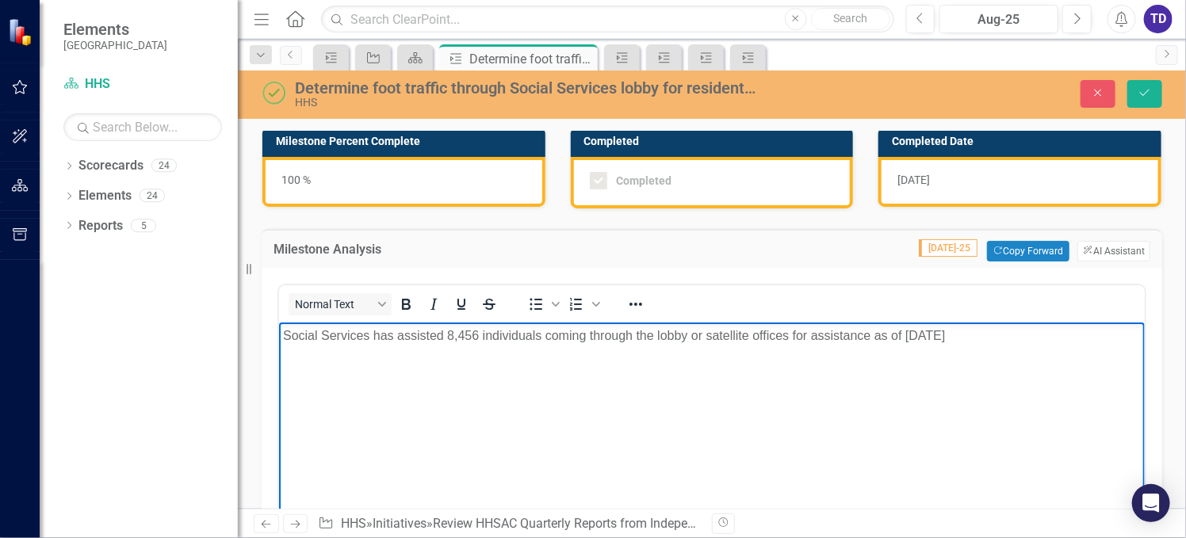
click at [994, 331] on p "Social Services has assisted 8,456 individuals coming through the lobby or sate…" at bounding box center [711, 336] width 858 height 19
drag, startPoint x: 477, startPoint y: 335, endPoint x: 450, endPoint y: 333, distance: 27.9
click at [450, 333] on p "Social Services has assisted 8,456 individuals coming through the lobby or sate…" at bounding box center [711, 336] width 858 height 19
click at [663, 404] on body "Social Services has assisted 6,333 individuals coming through the lobby or sate…" at bounding box center [711, 442] width 866 height 238
click at [983, 335] on p "Social Services has assisted 6,333 individuals coming through the lobby or sate…" at bounding box center [711, 336] width 858 height 19
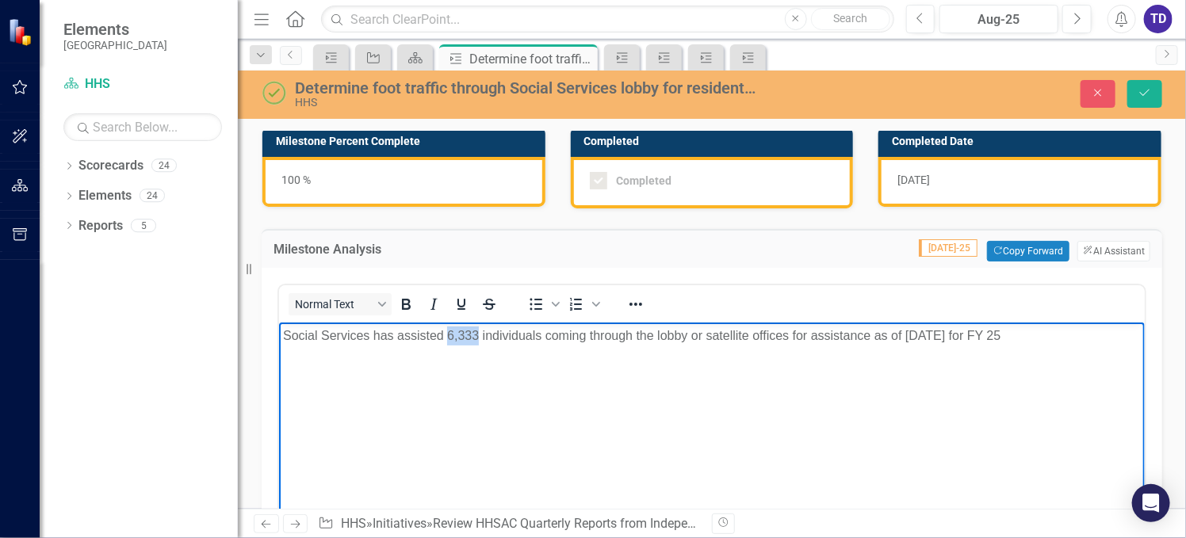
drag, startPoint x: 447, startPoint y: 335, endPoint x: 476, endPoint y: 335, distance: 28.6
click at [476, 335] on p "Social Services has assisted 6,333 individuals coming through the lobby or sate…" at bounding box center [711, 336] width 858 height 19
click at [450, 335] on p "Social Services has assisted 9, 019 individuals coming through the lobby or sat…" at bounding box center [711, 336] width 858 height 19
click at [458, 339] on p "Social Services has assisted 7, 019 individuals coming through the lobby or sat…" at bounding box center [711, 336] width 858 height 19
drag, startPoint x: 909, startPoint y: 335, endPoint x: 925, endPoint y: 338, distance: 16.8
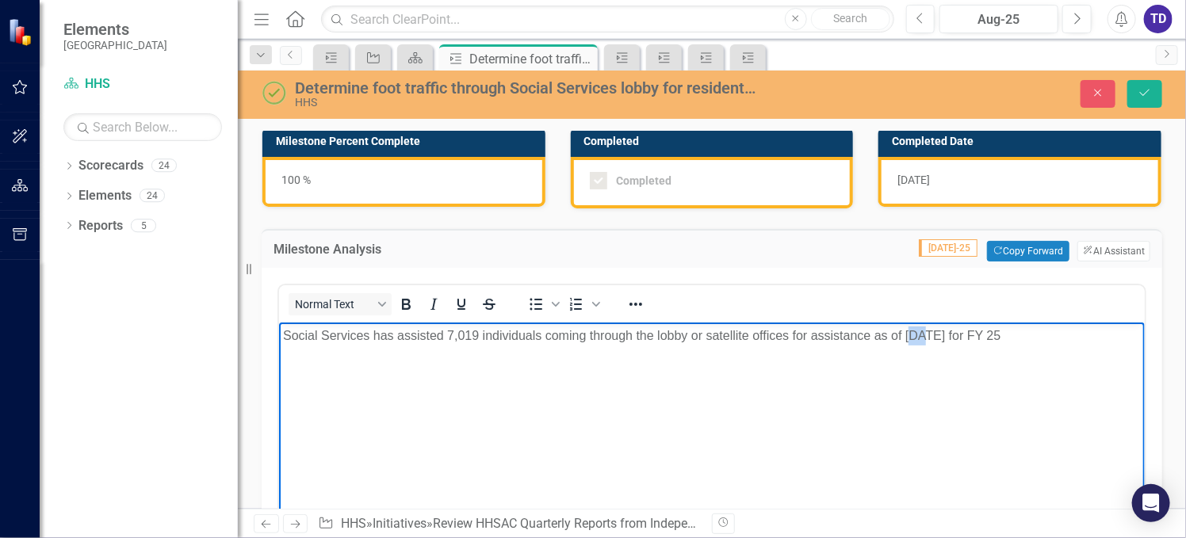
click at [925, 338] on p "Social Services has assisted 7,019 individuals coming through the lobby or sate…" at bounding box center [711, 336] width 858 height 19
drag, startPoint x: 879, startPoint y: 393, endPoint x: 918, endPoint y: 369, distance: 46.2
click at [879, 393] on body "Social Services has assisted 7,019 individuals coming through the lobby or sate…" at bounding box center [711, 442] width 866 height 238
click at [908, 333] on p "Social Services has assisted 7,019 individuals coming through the lobby or sate…" at bounding box center [711, 336] width 858 height 19
click at [918, 335] on p "Social Services has assisted 7,019 individuals coming through the lobby or sate…" at bounding box center [711, 336] width 858 height 19
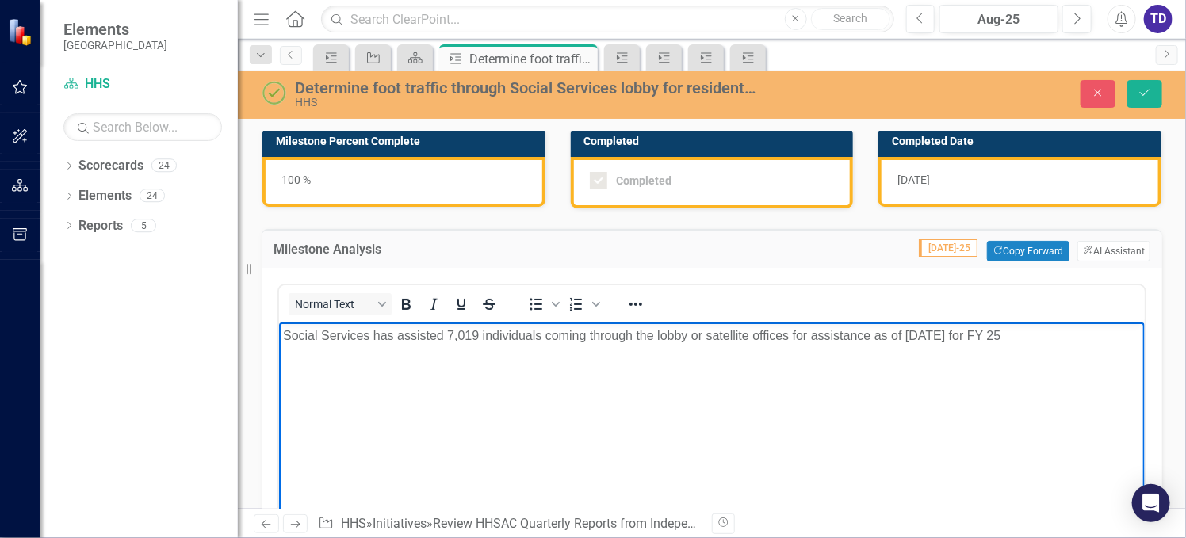
click at [851, 401] on body "Social Services has assisted 7,019 individuals coming through the lobby or sate…" at bounding box center [711, 442] width 866 height 238
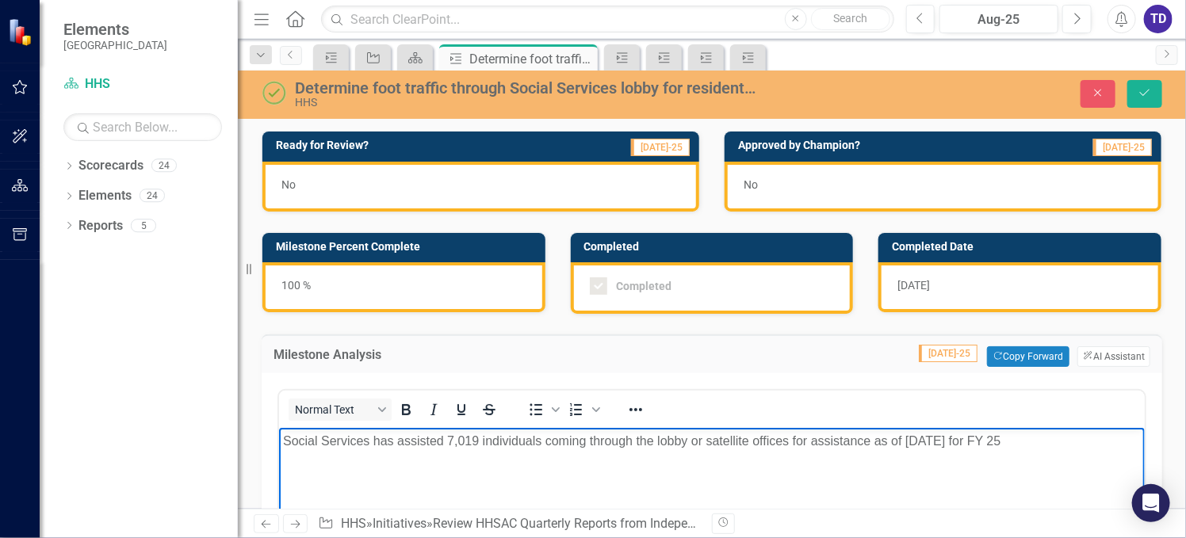
click at [906, 441] on p "Social Services has assisted 7,019 individuals coming through the lobby or sate…" at bounding box center [711, 441] width 858 height 19
drag, startPoint x: 909, startPoint y: 438, endPoint x: 926, endPoint y: 444, distance: 18.3
click at [926, 444] on p "Social Services has assisted 7,019 individuals coming through the lobby or sate…" at bounding box center [711, 441] width 858 height 19
click at [952, 444] on p "Social Services has assisted 7,019 individuals coming through the lobby or sate…" at bounding box center [711, 441] width 858 height 19
click at [461, 441] on p "Social Services has assisted 7,019 individuals coming through the lobby or sate…" at bounding box center [711, 441] width 858 height 19
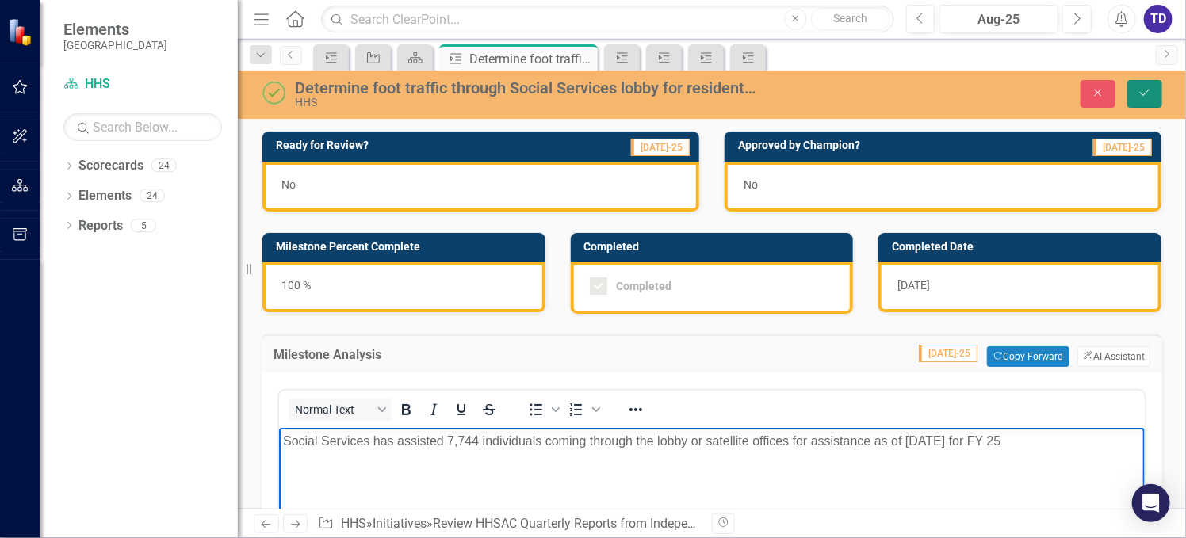
click at [1148, 90] on icon "Save" at bounding box center [1145, 92] width 14 height 11
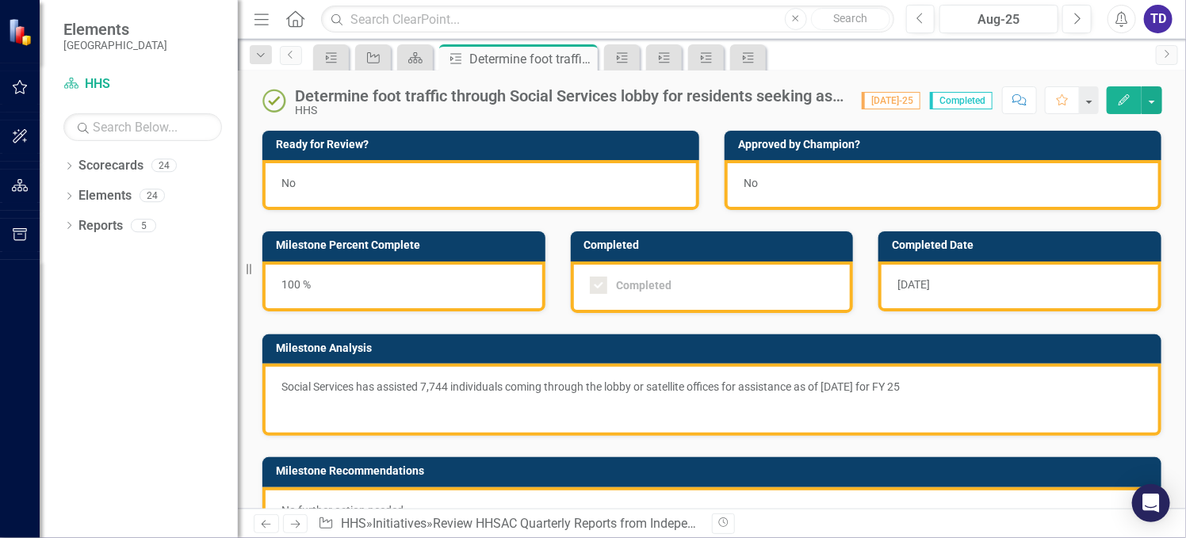
checkbox input "true"
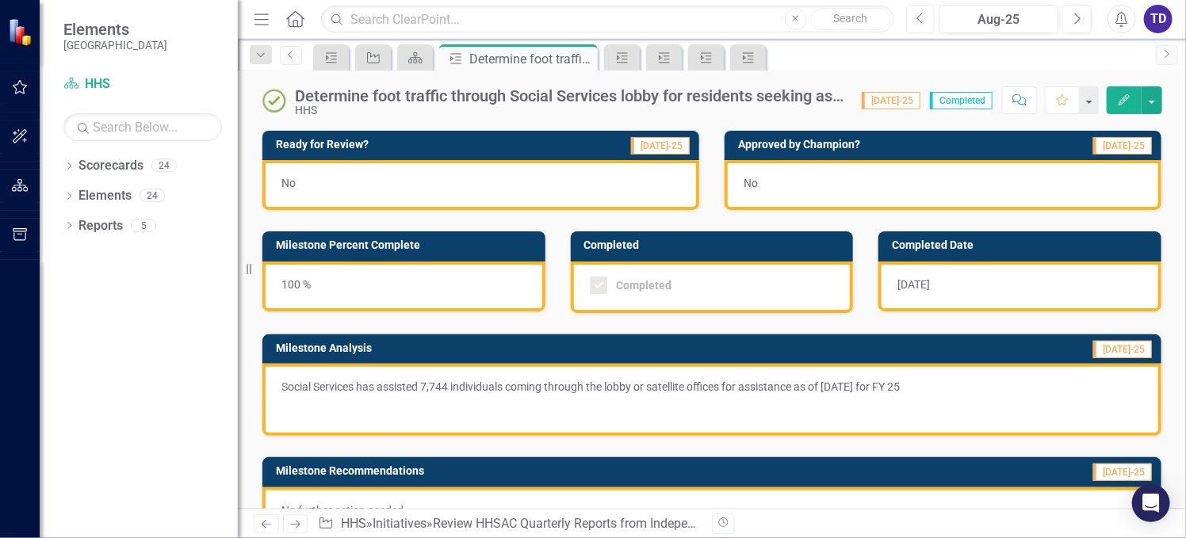
click at [925, 22] on icon "Previous" at bounding box center [921, 19] width 9 height 14
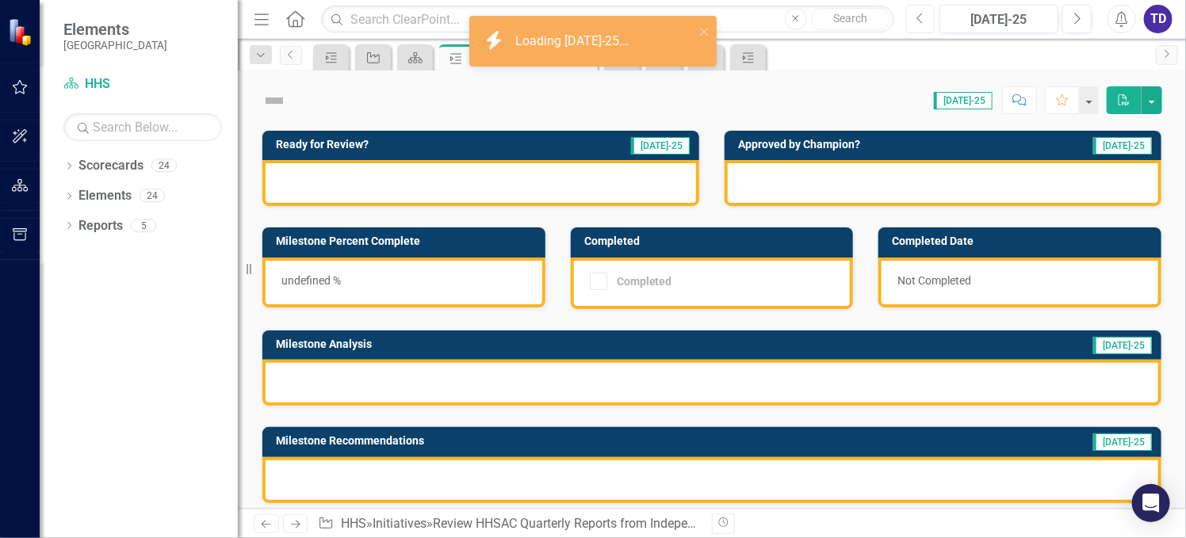
checkbox input "true"
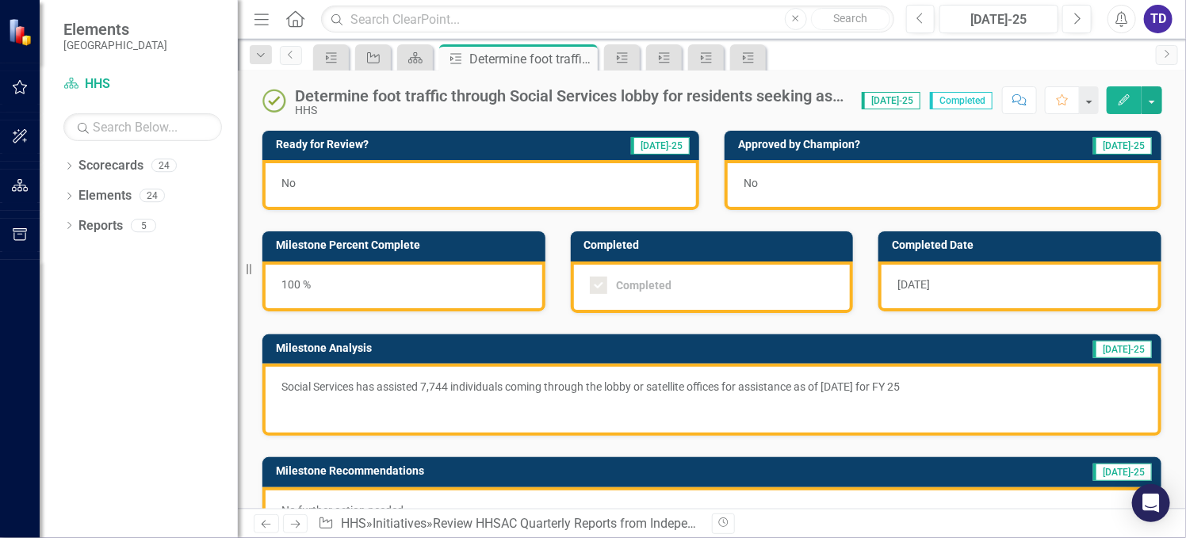
click at [942, 400] on p at bounding box center [711, 407] width 861 height 19
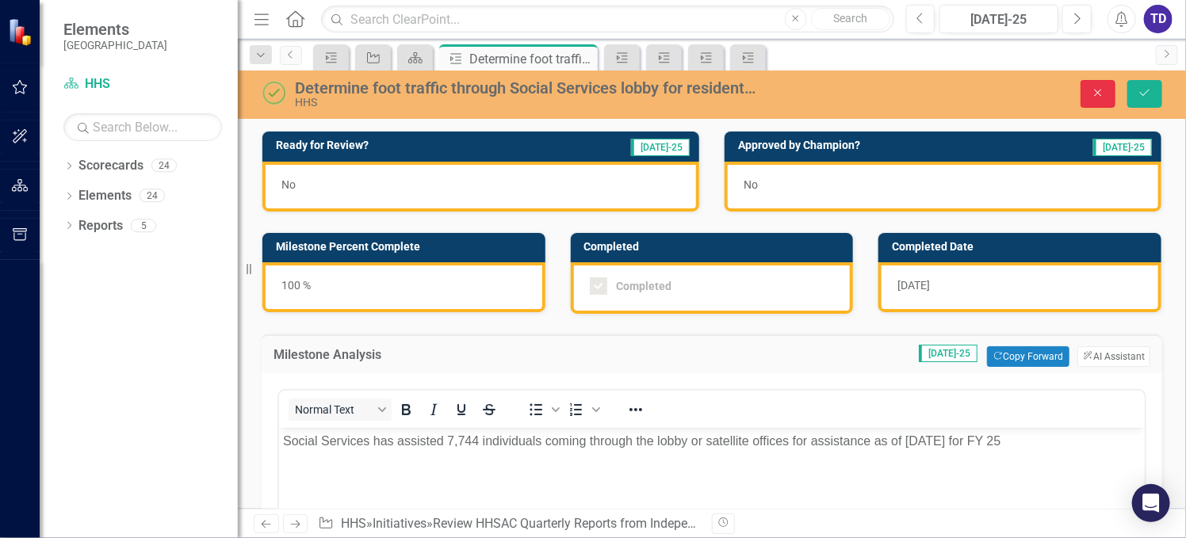
click at [1106, 94] on button "Close" at bounding box center [1098, 94] width 35 height 28
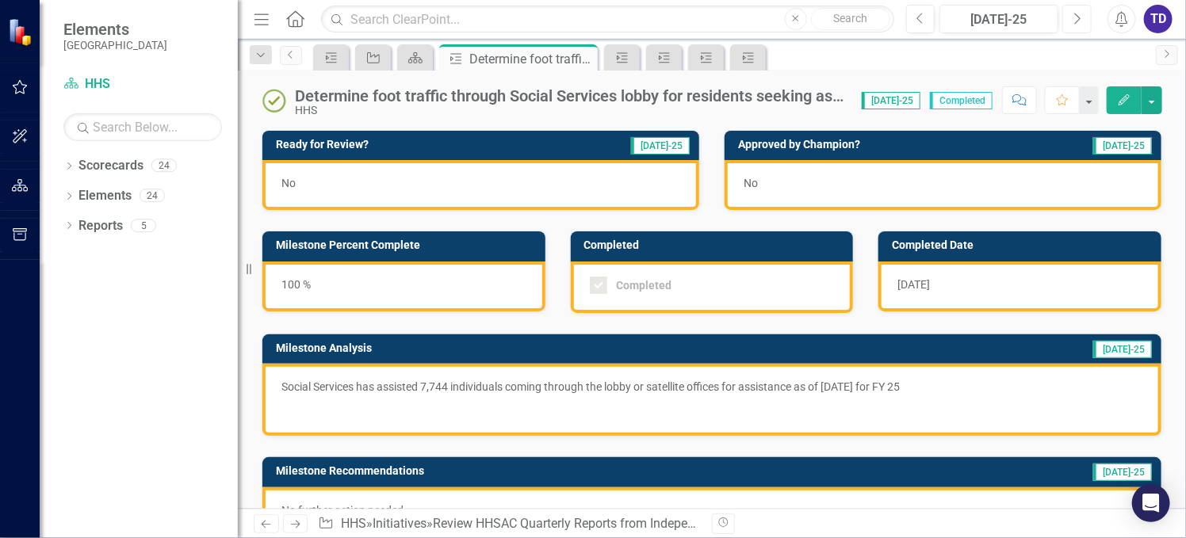
click at [1073, 19] on icon "Next" at bounding box center [1077, 19] width 9 height 14
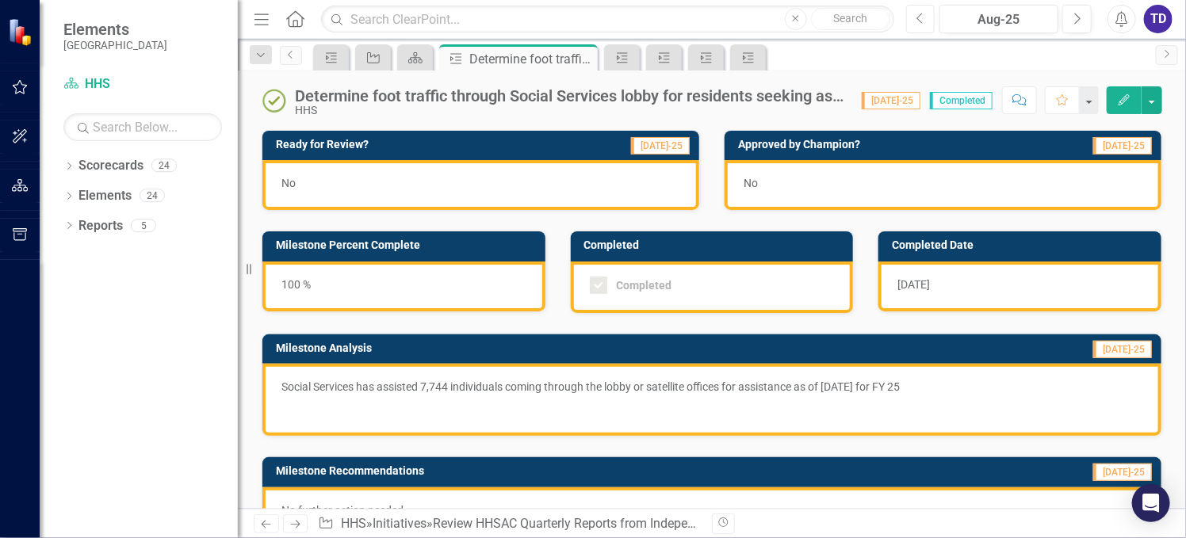
click at [917, 20] on icon "Previous" at bounding box center [921, 19] width 9 height 14
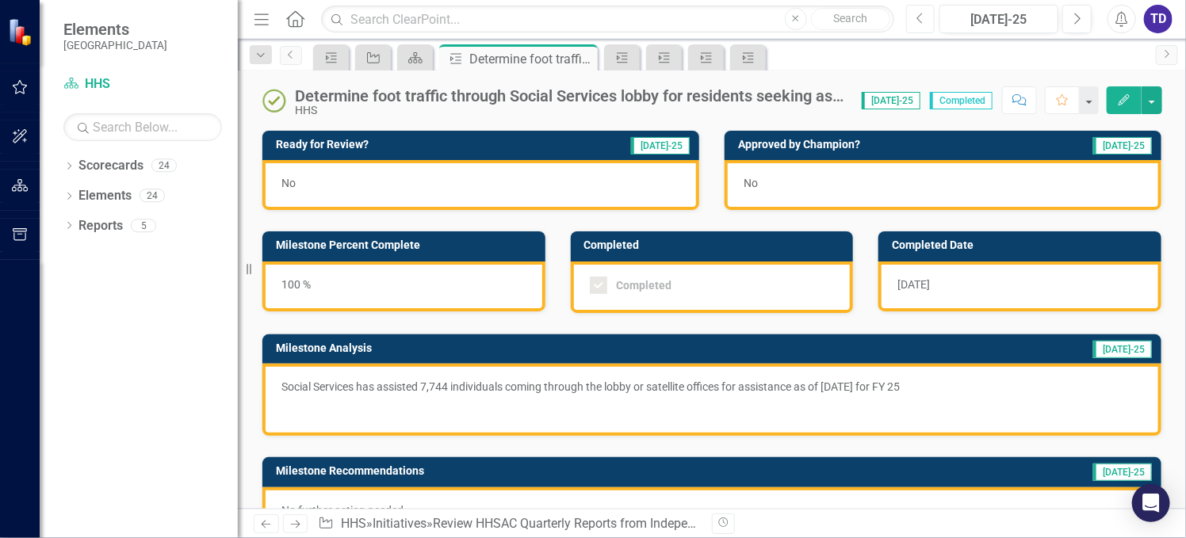
click at [920, 18] on icon "Previous" at bounding box center [921, 19] width 9 height 14
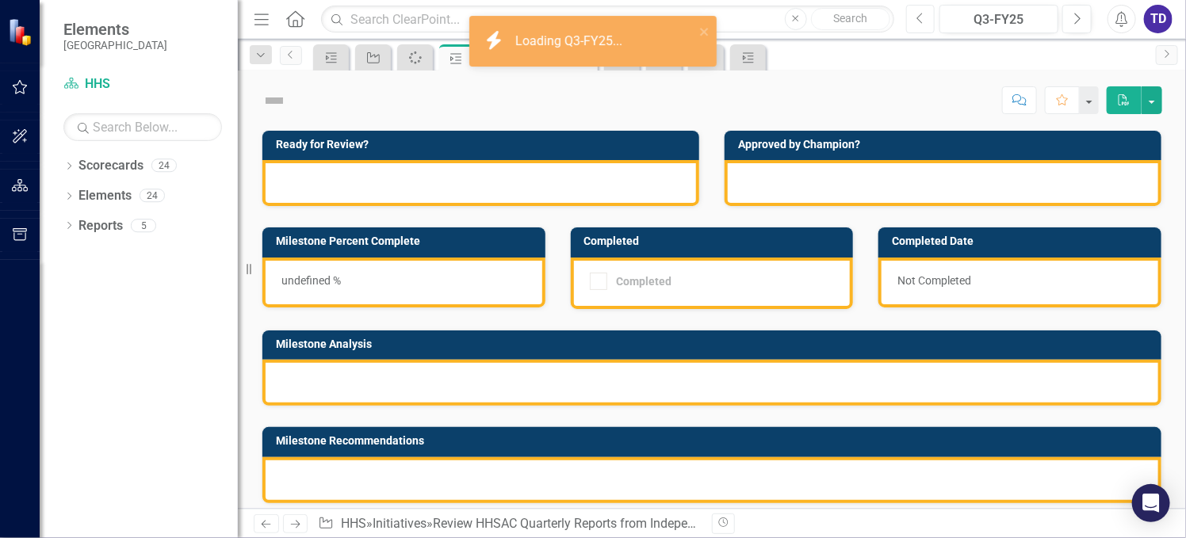
checkbox input "true"
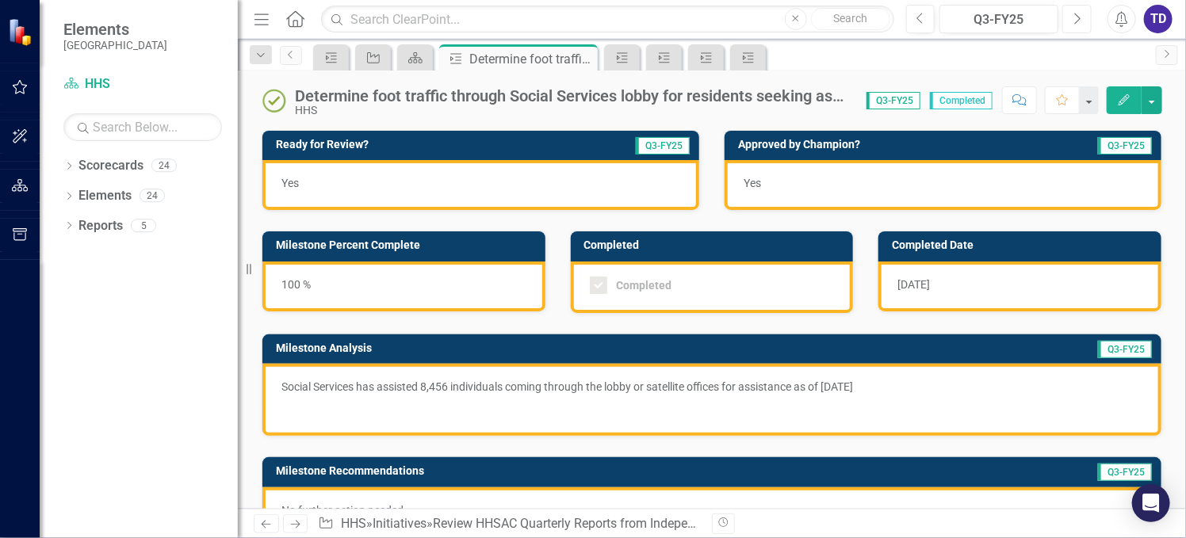
click at [1083, 22] on button "Next" at bounding box center [1077, 19] width 29 height 29
click at [917, 17] on icon "button" at bounding box center [920, 18] width 6 height 11
click at [911, 388] on p "Social Services has assisted 8,456 individuals coming through the lobby or sate…" at bounding box center [711, 388] width 861 height 19
click at [909, 381] on p "Social Services has assisted 8,456 individuals coming through the lobby or sate…" at bounding box center [711, 388] width 861 height 19
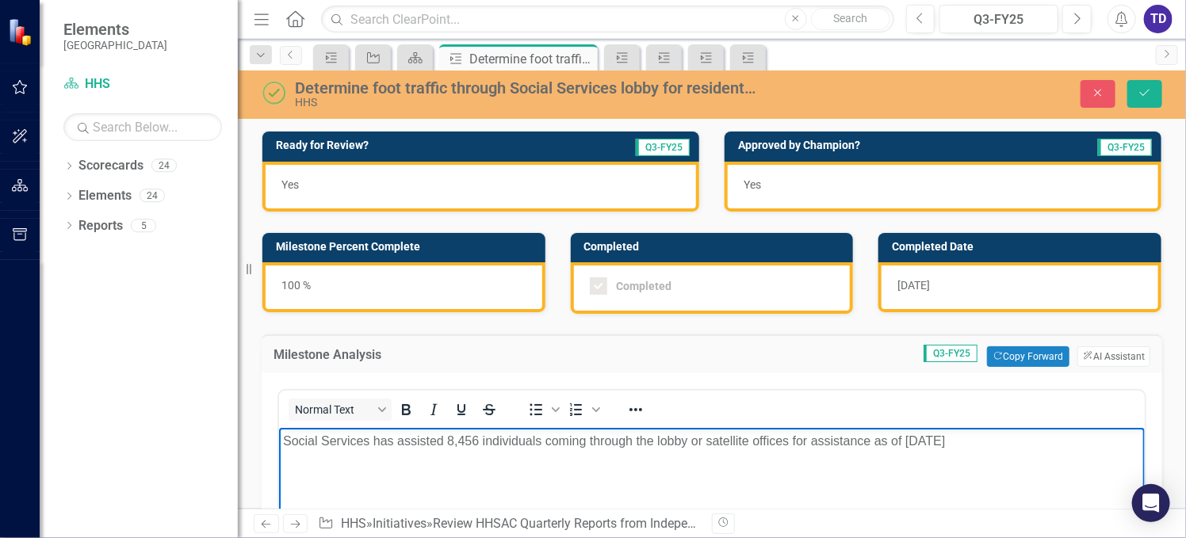
click at [1003, 442] on p "Social Services has assisted 8,456 individuals coming through the lobby or sate…" at bounding box center [711, 441] width 858 height 19
click at [1141, 94] on icon "Save" at bounding box center [1145, 92] width 14 height 11
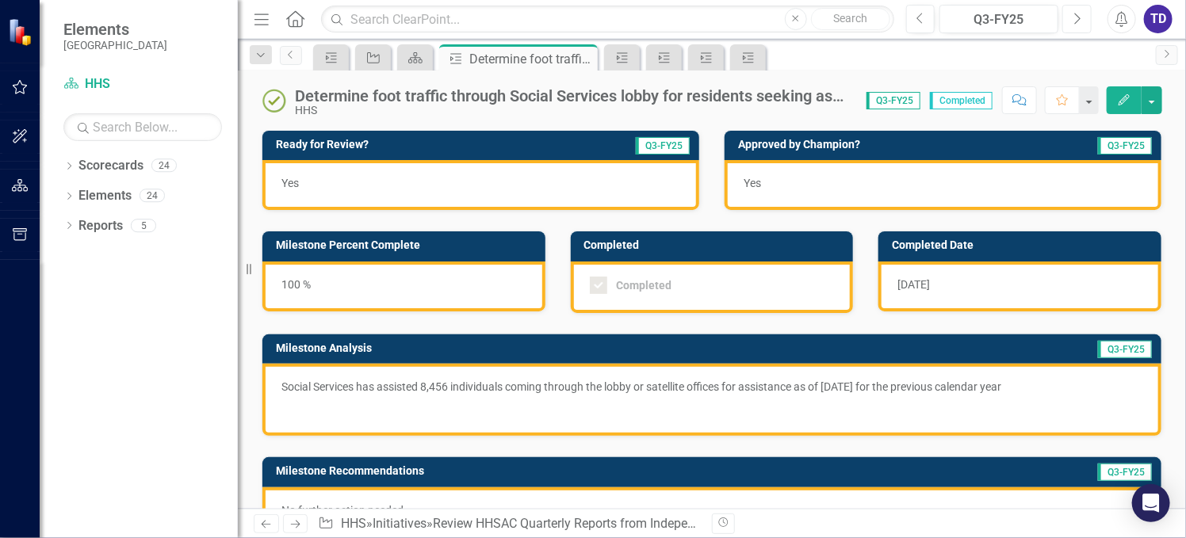
click at [1077, 21] on icon "Next" at bounding box center [1077, 19] width 9 height 14
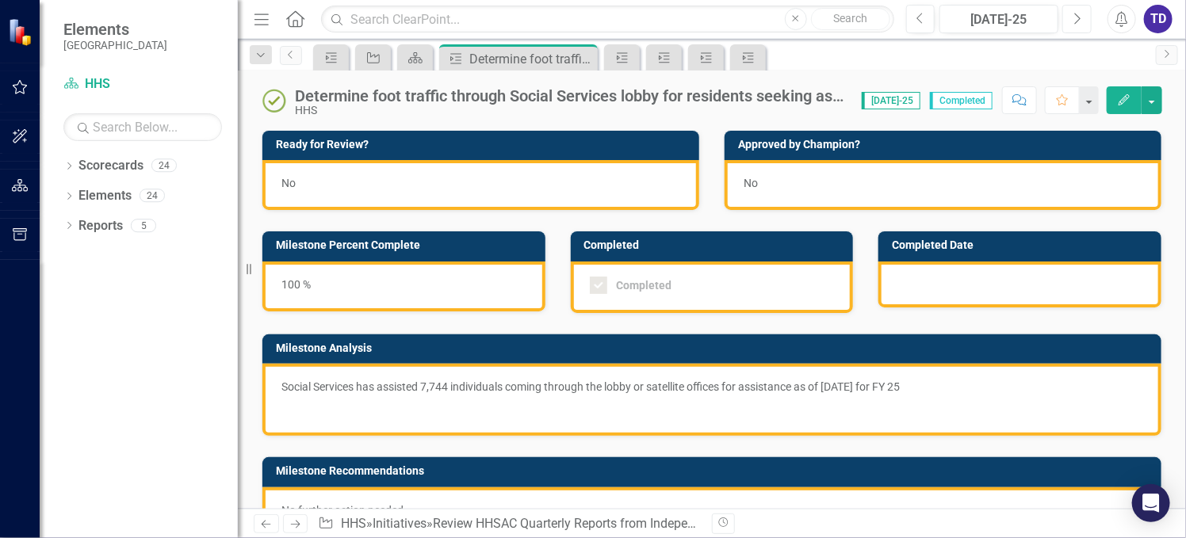
checkbox input "true"
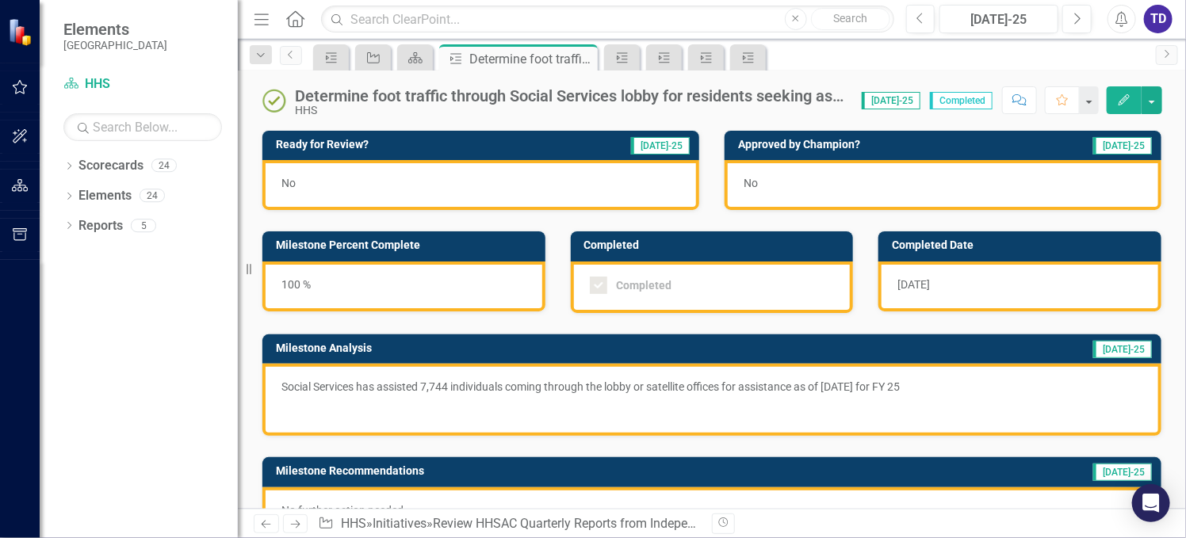
click at [434, 388] on p "Social Services has assisted 7,744 individuals coming through the lobby or sate…" at bounding box center [711, 388] width 861 height 19
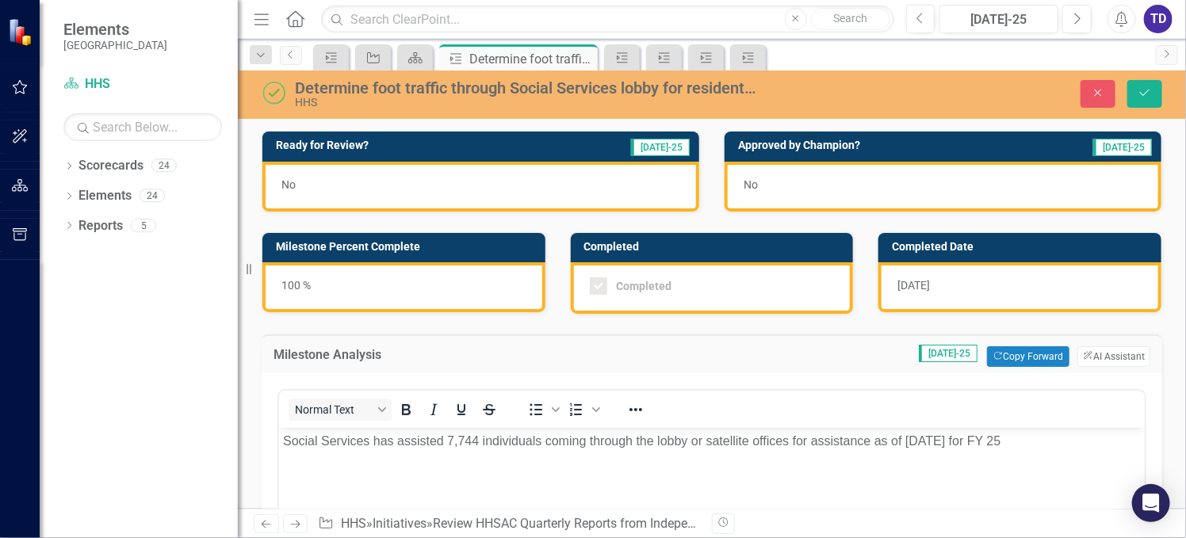
click at [459, 439] on p "Social Services has assisted 7,744 individuals coming through the lobby or sate…" at bounding box center [711, 441] width 858 height 19
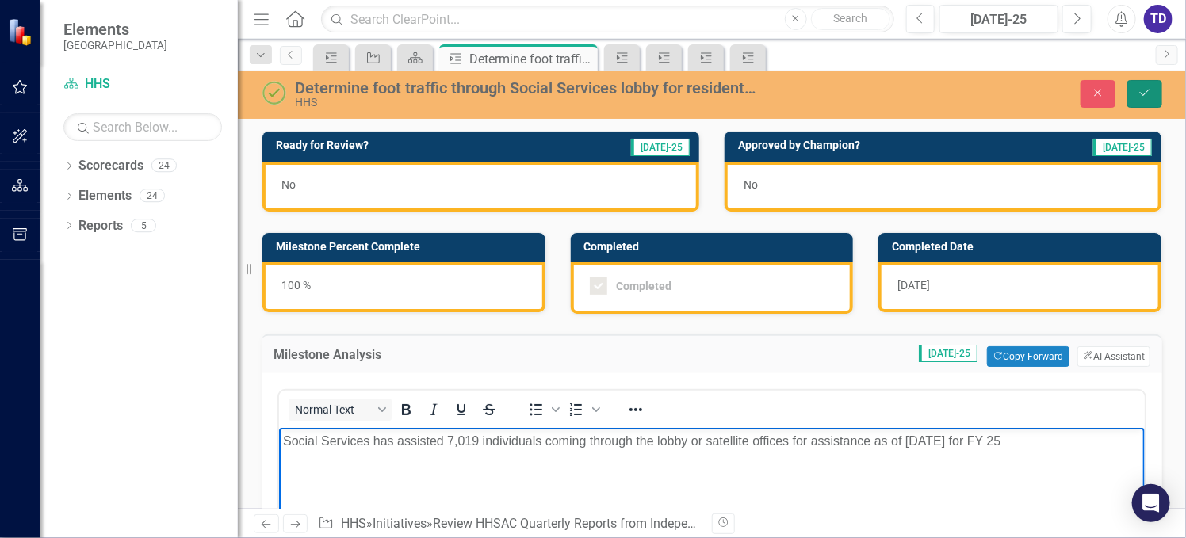
click at [1139, 92] on icon "Save" at bounding box center [1145, 92] width 14 height 11
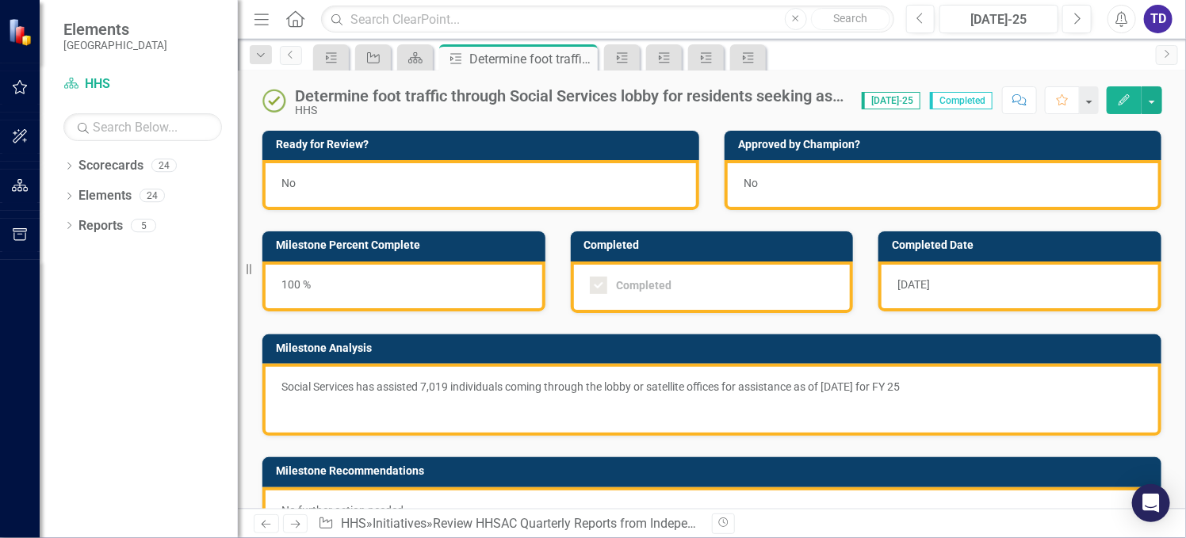
checkbox input "true"
click at [1076, 21] on icon "Next" at bounding box center [1077, 19] width 9 height 14
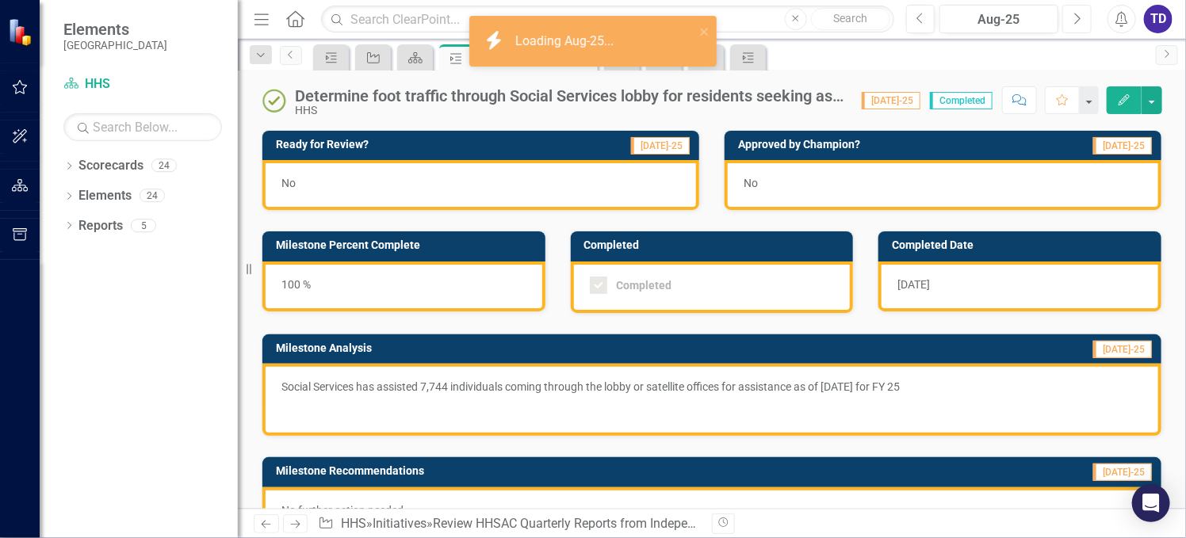
checkbox input "true"
click at [917, 19] on icon "Previous" at bounding box center [921, 19] width 9 height 14
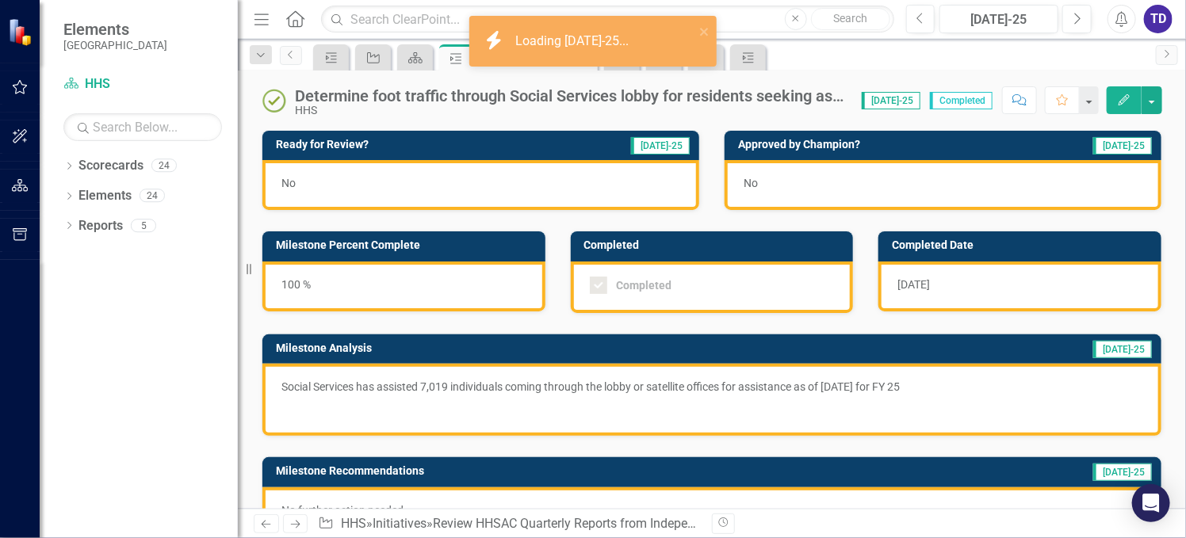
click at [857, 382] on p "Social Services has assisted 7,019 individuals coming through the lobby or sate…" at bounding box center [711, 388] width 861 height 19
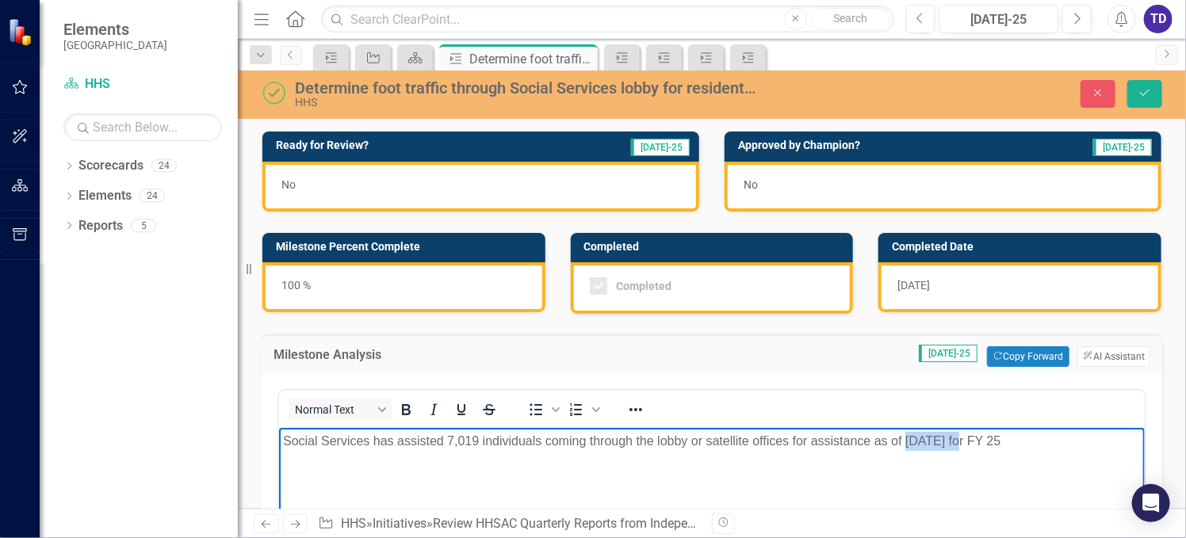
drag, startPoint x: 906, startPoint y: 442, endPoint x: 960, endPoint y: 438, distance: 54.1
click at [960, 438] on p "Social Services has assisted 7,019 individuals coming through the lobby or sate…" at bounding box center [711, 441] width 858 height 19
click at [1153, 83] on button "Save" at bounding box center [1145, 94] width 35 height 28
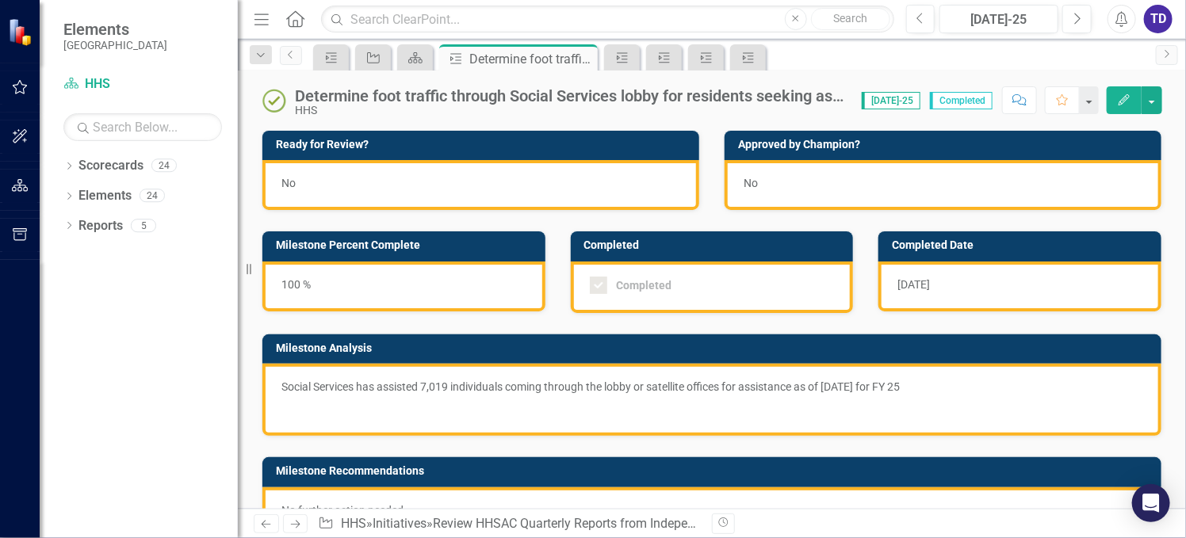
checkbox input "true"
click at [1076, 19] on icon "Next" at bounding box center [1077, 19] width 9 height 14
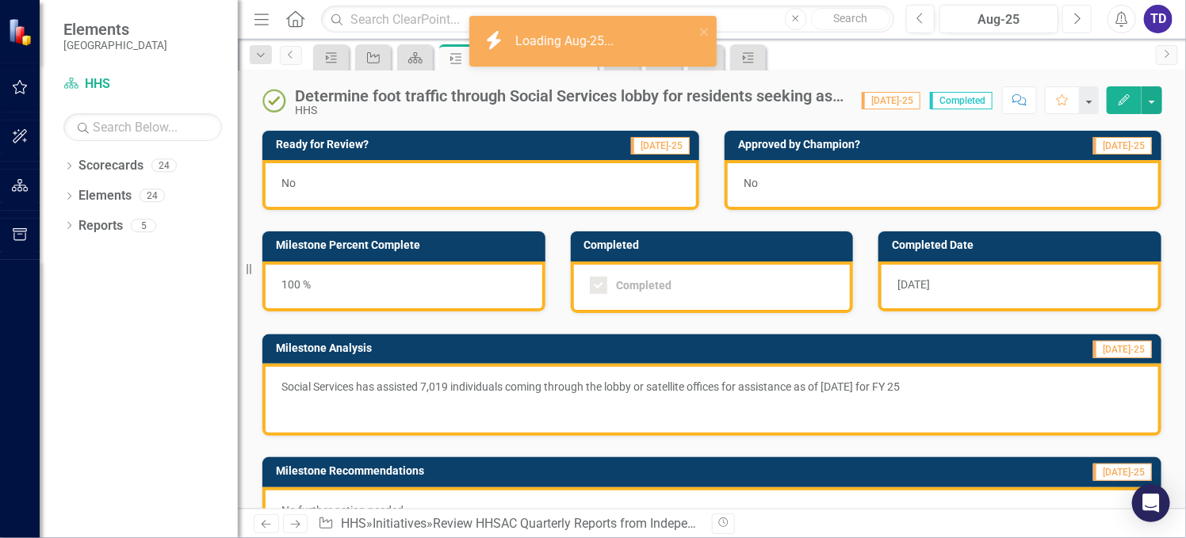
checkbox input "true"
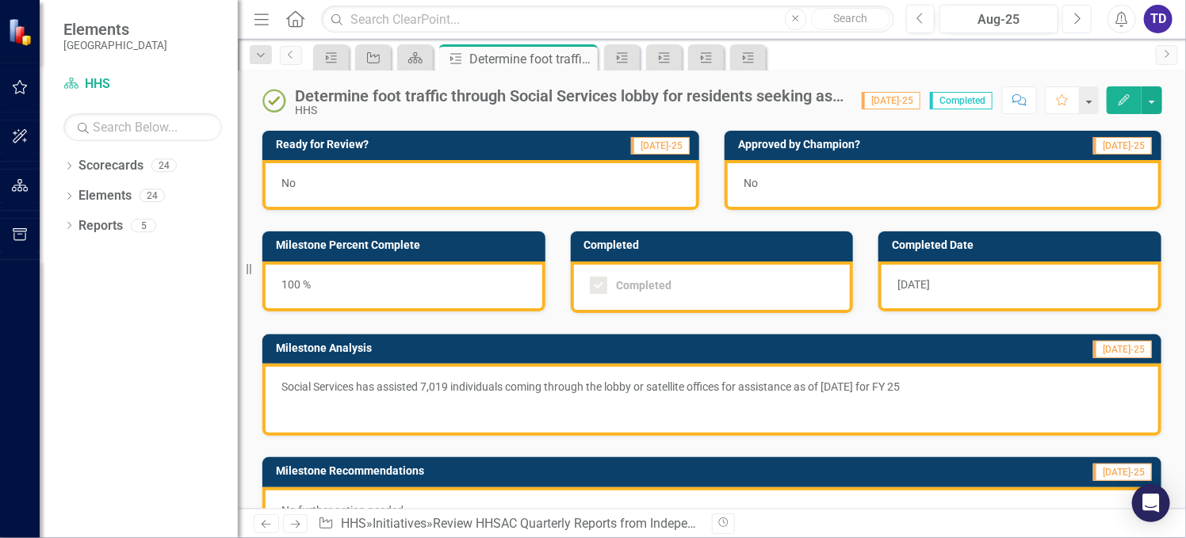
click at [1076, 14] on icon "Next" at bounding box center [1077, 19] width 9 height 14
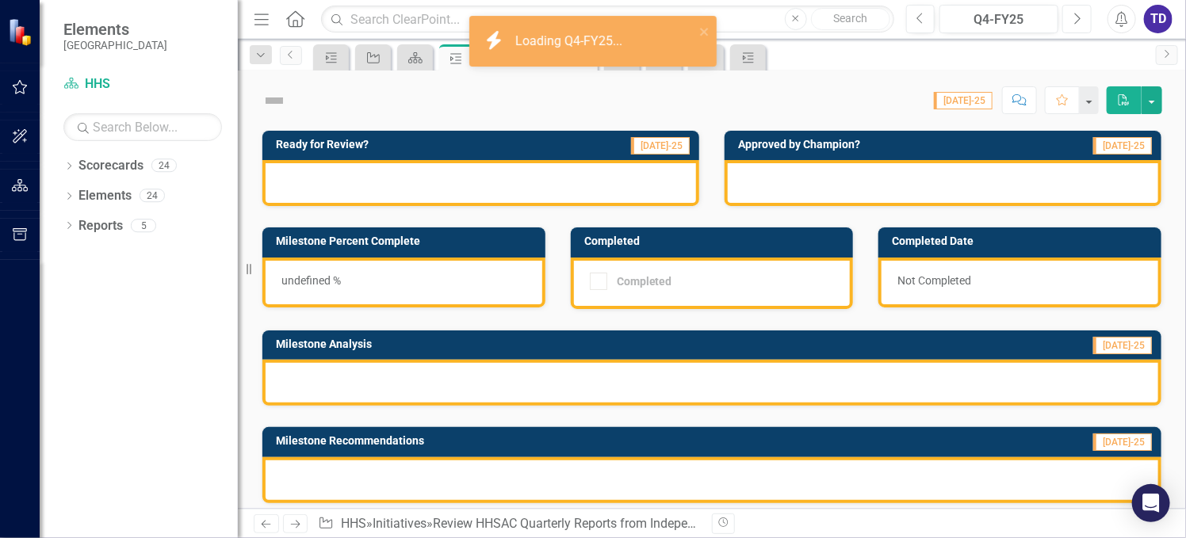
checkbox input "true"
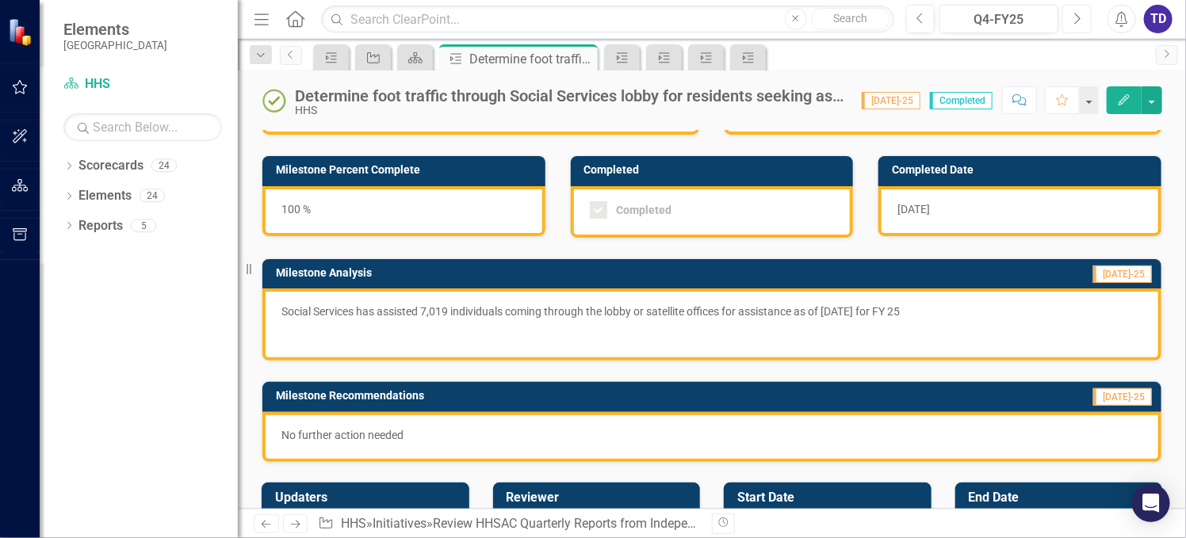
scroll to position [105, 0]
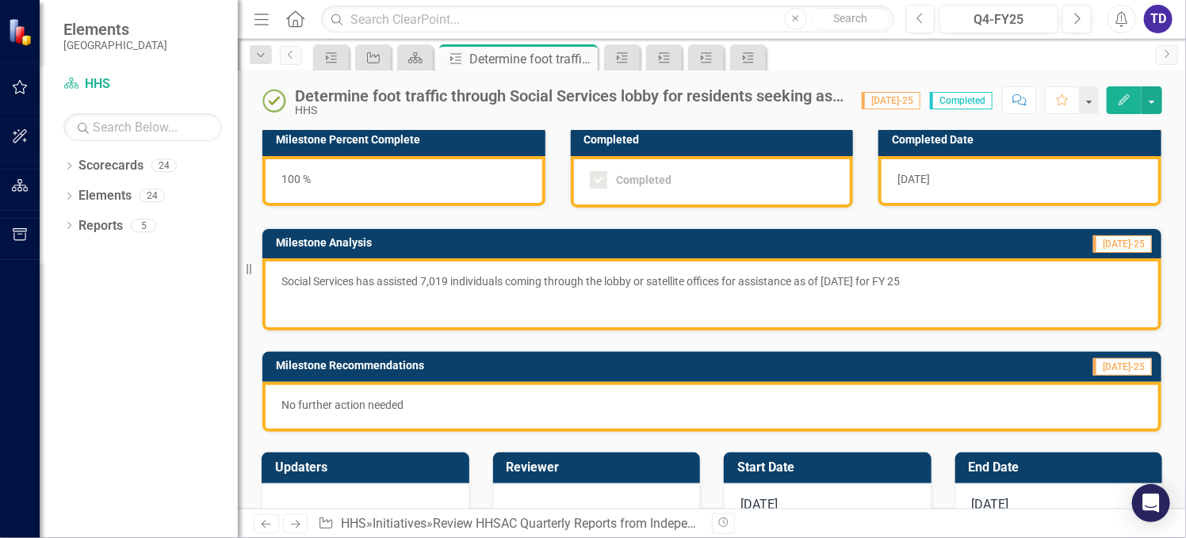
click at [848, 500] on div "[DATE]" at bounding box center [828, 508] width 208 height 48
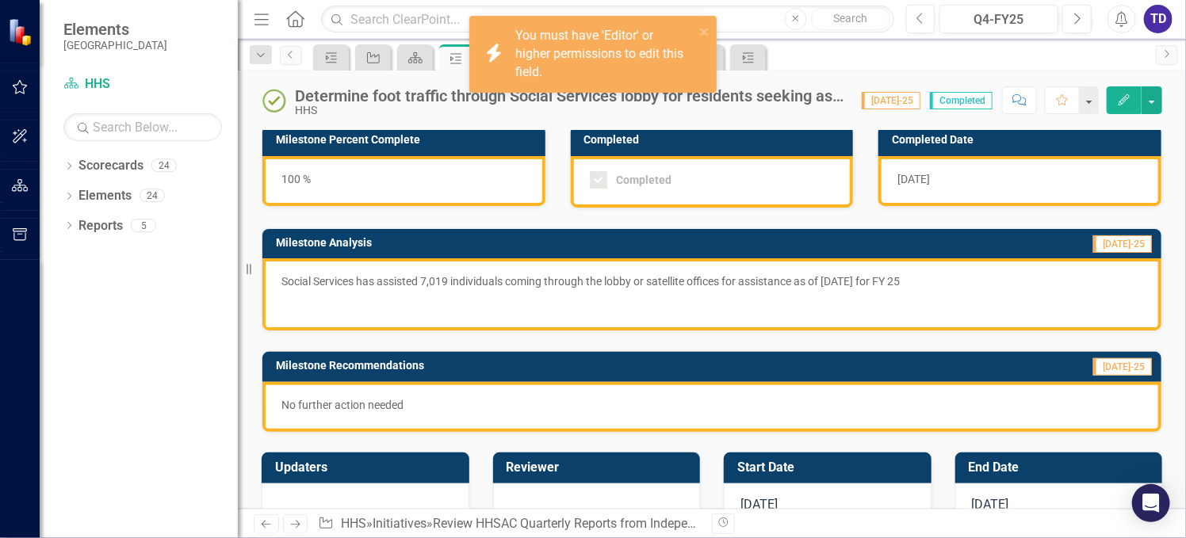
click at [848, 500] on div "[DATE]" at bounding box center [828, 508] width 208 height 48
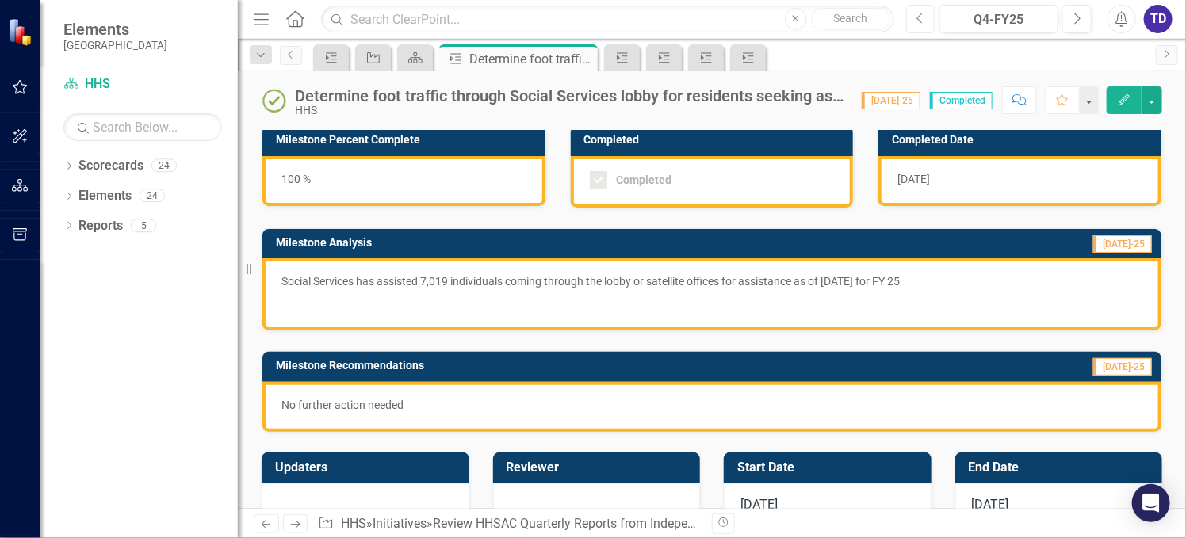
click at [922, 22] on icon "button" at bounding box center [920, 18] width 6 height 11
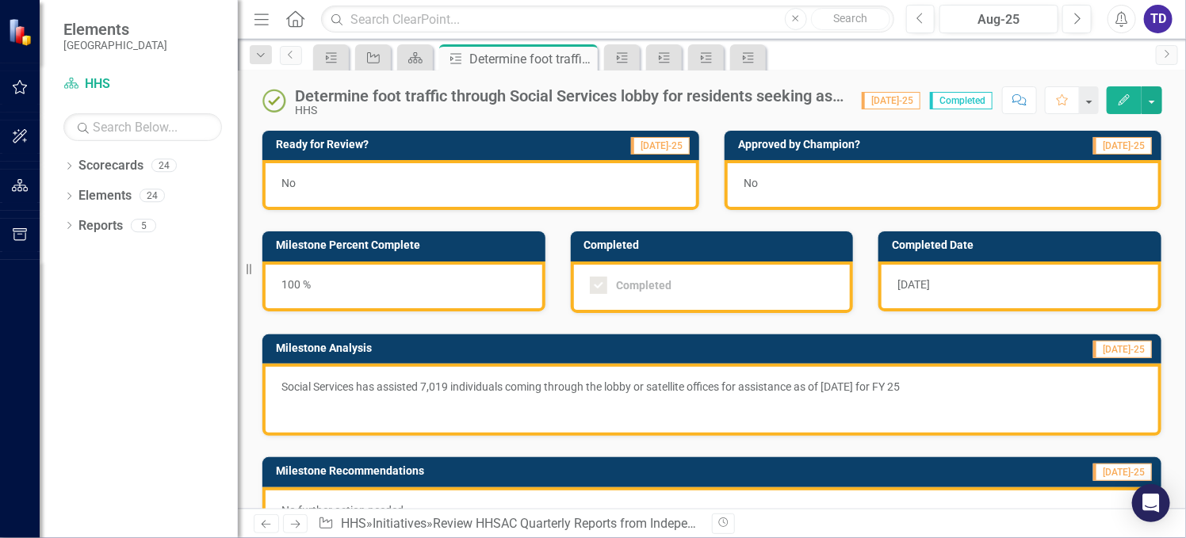
click at [939, 393] on p "Social Services has assisted 7,019 individuals coming through the lobby or sate…" at bounding box center [711, 388] width 861 height 19
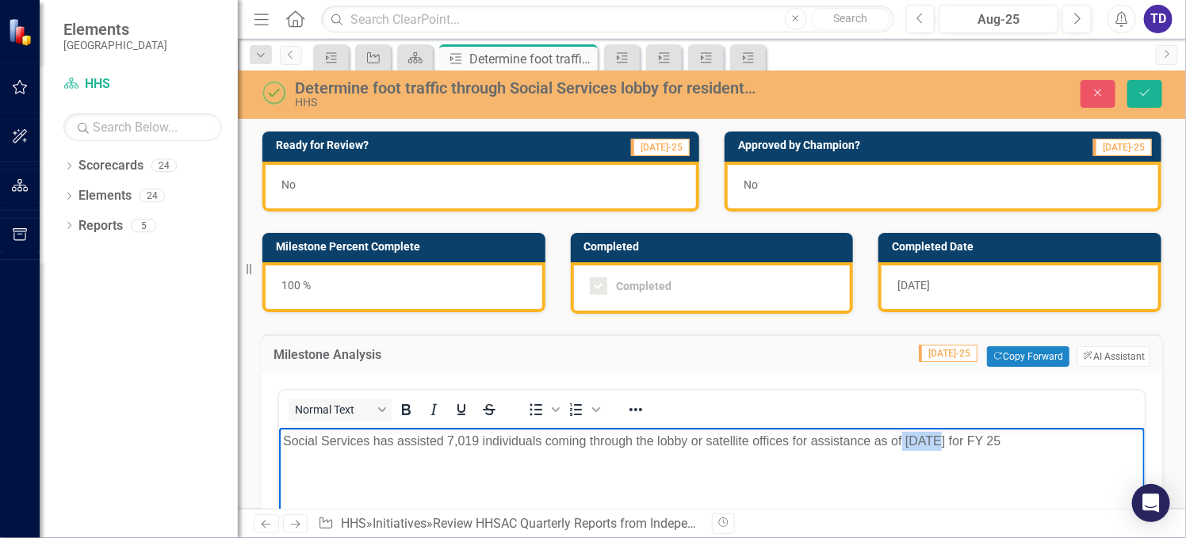
drag, startPoint x: 903, startPoint y: 441, endPoint x: 932, endPoint y: 438, distance: 28.7
click at [932, 438] on p "Social Services has assisted 7,019 individuals coming through the lobby or sate…" at bounding box center [711, 441] width 858 height 19
click at [460, 438] on p "Social Services has assisted 7,019 individuals coming through the lobby or sate…" at bounding box center [711, 441] width 858 height 19
click at [441, 474] on p "Rich Text Area. Press ALT-0 for help." at bounding box center [711, 473] width 858 height 19
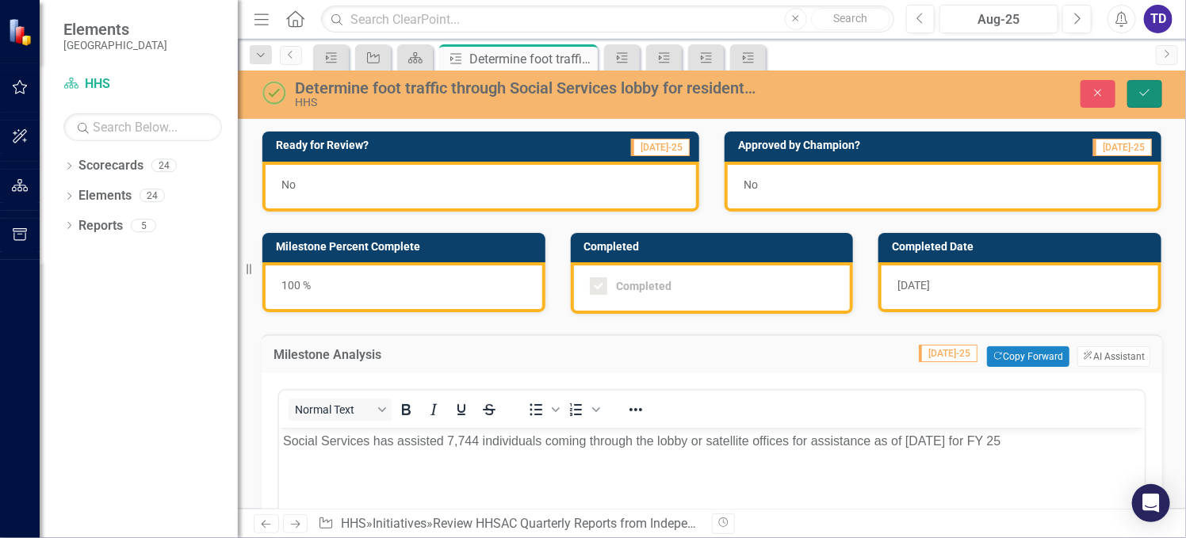
click at [1135, 92] on button "Save" at bounding box center [1145, 94] width 35 height 28
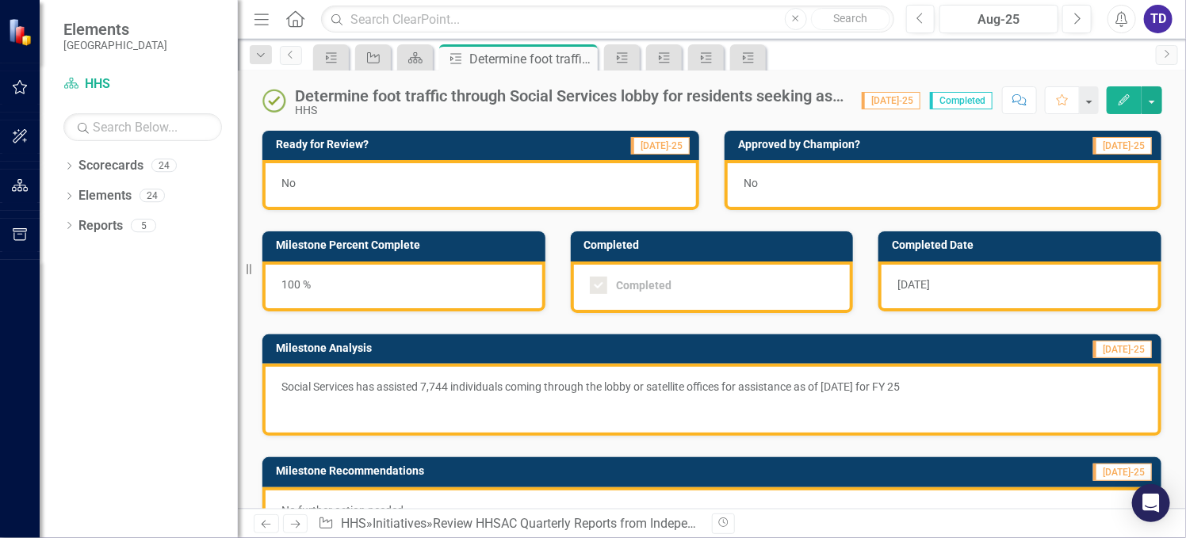
click at [951, 285] on div "[DATE]" at bounding box center [1020, 287] width 283 height 50
